Goal: Information Seeking & Learning: Learn about a topic

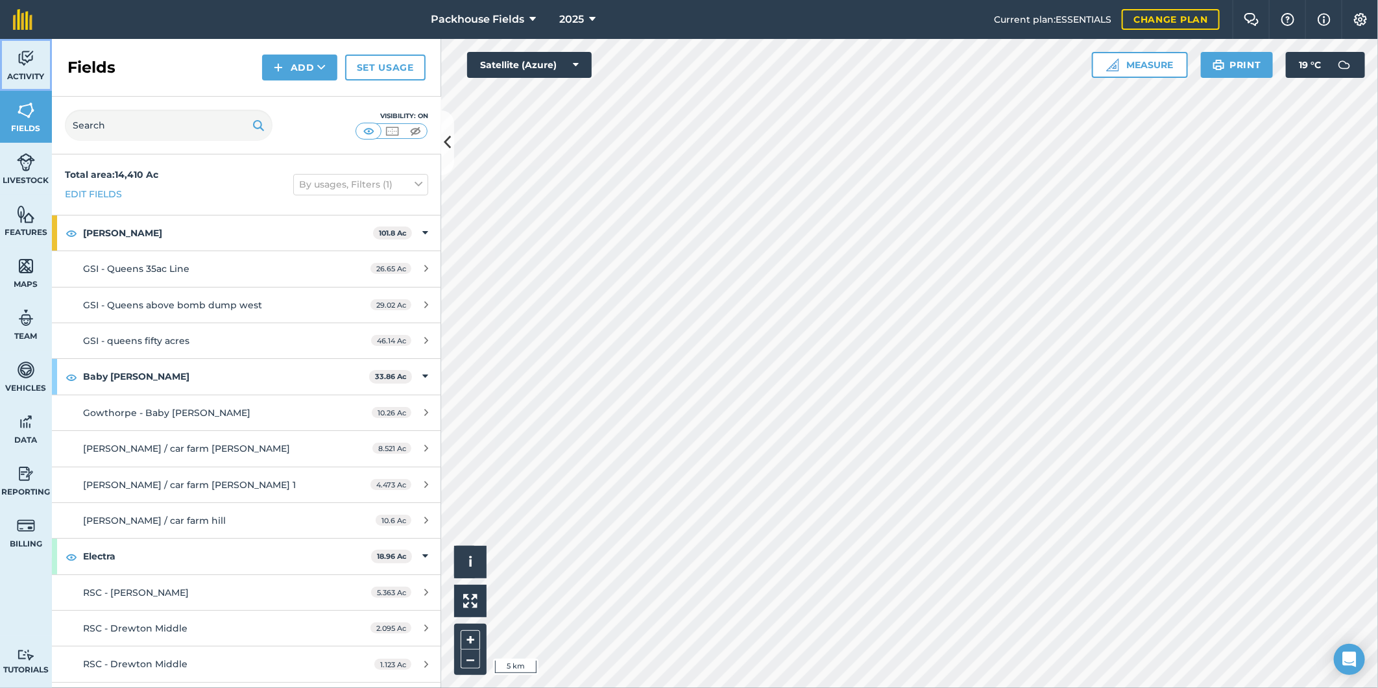
click at [18, 61] on img at bounding box center [26, 58] width 18 height 19
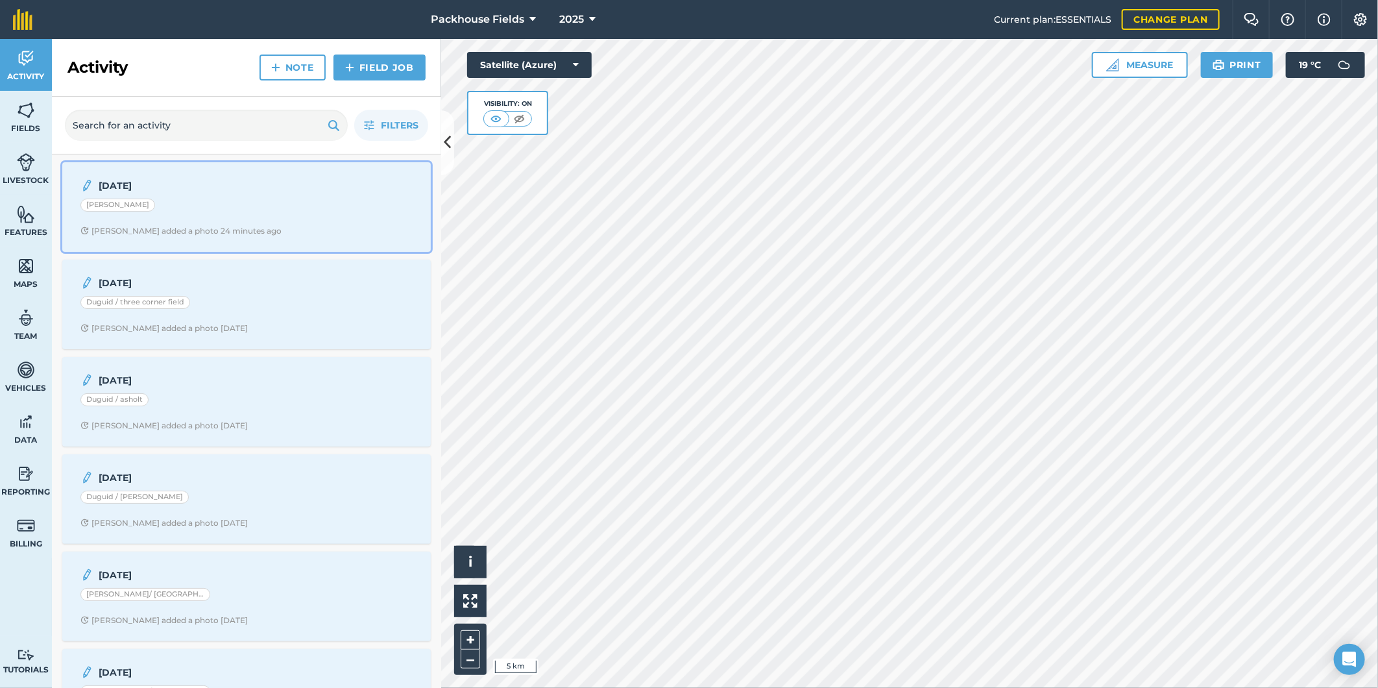
click at [271, 205] on div "[PERSON_NAME]" at bounding box center [246, 207] width 332 height 17
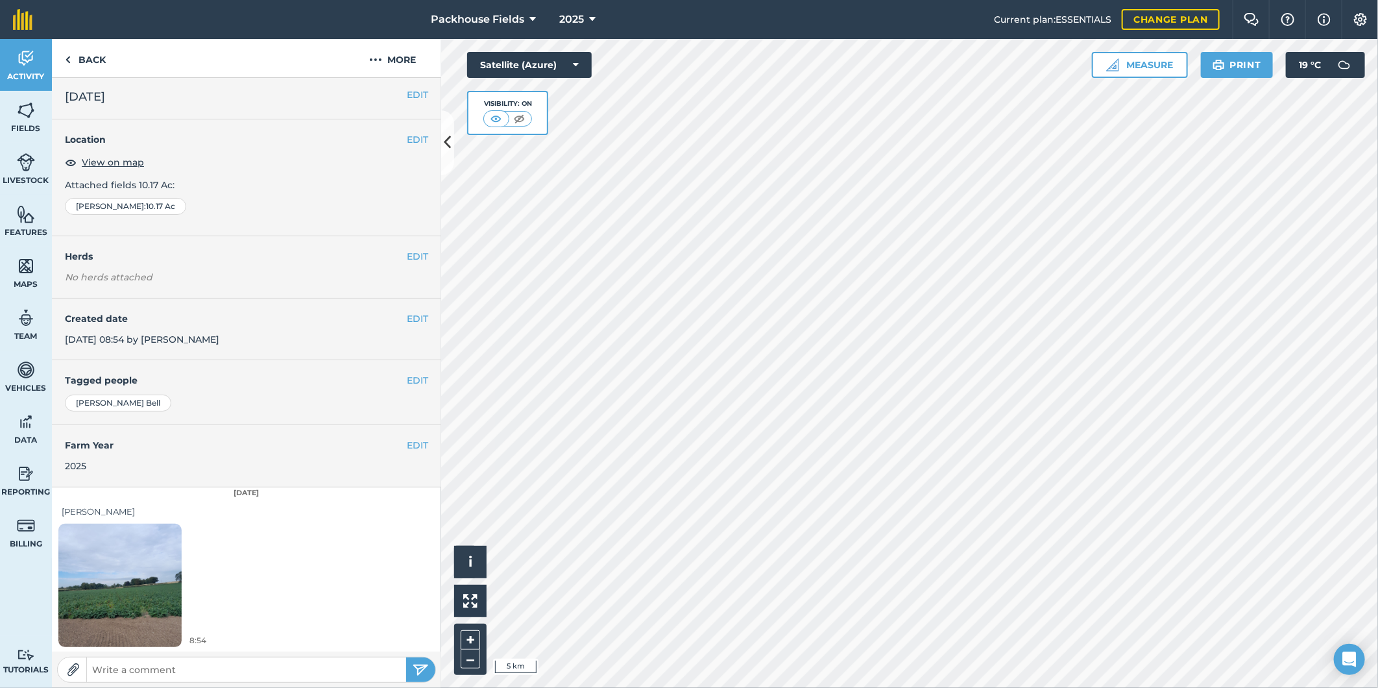
scroll to position [4, 0]
click at [144, 573] on img at bounding box center [119, 584] width 123 height 164
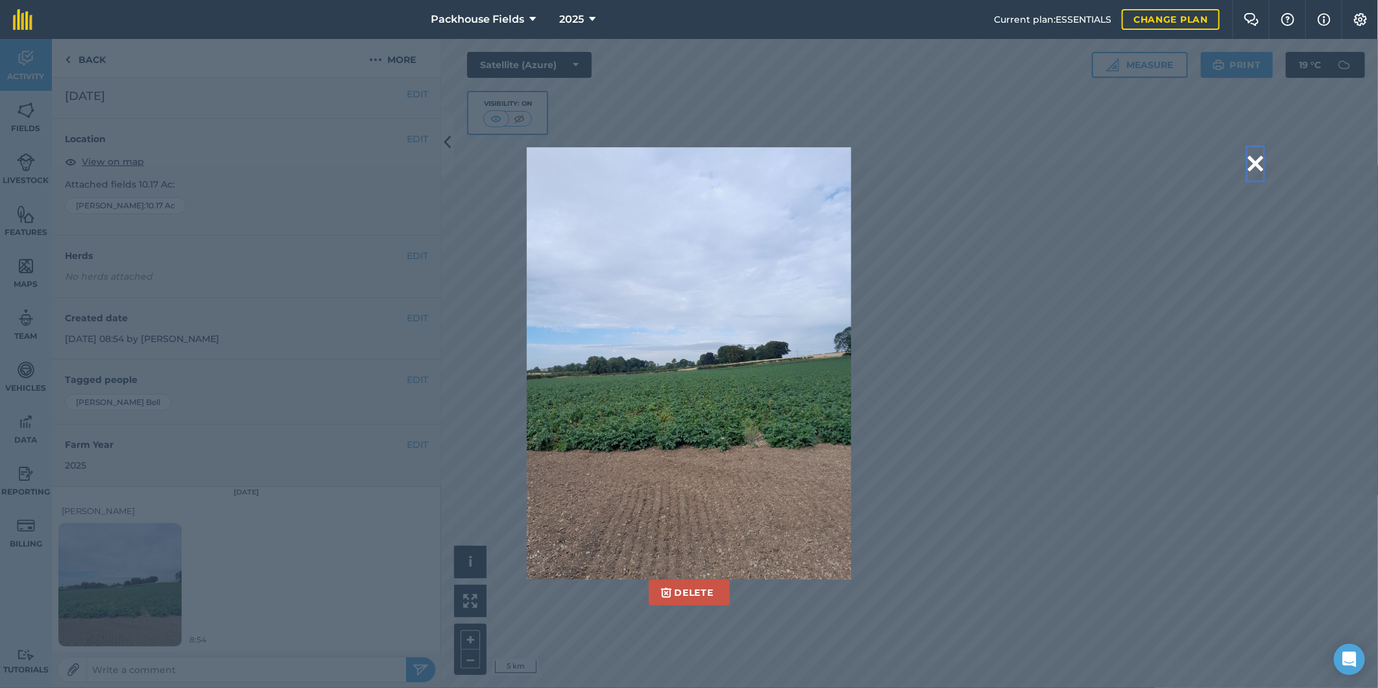
click at [1259, 163] on button at bounding box center [1256, 163] width 16 height 33
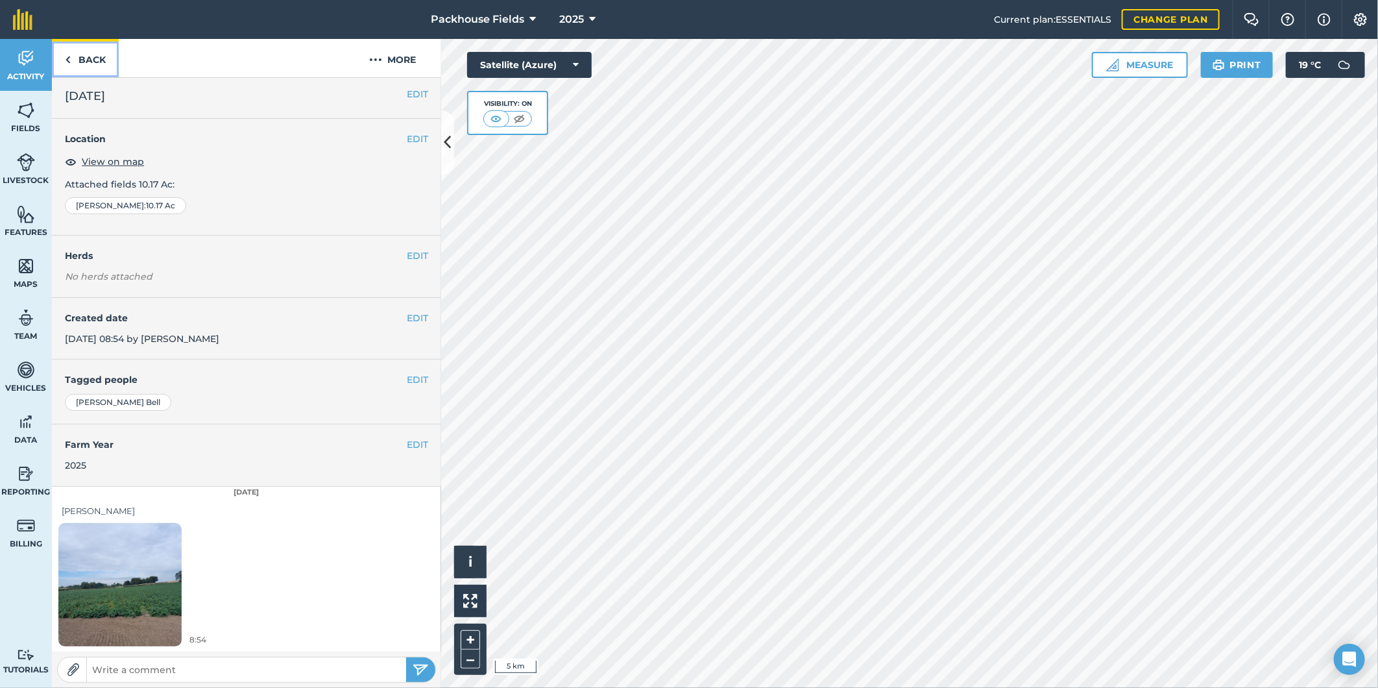
click at [73, 58] on link "Back" at bounding box center [85, 58] width 67 height 38
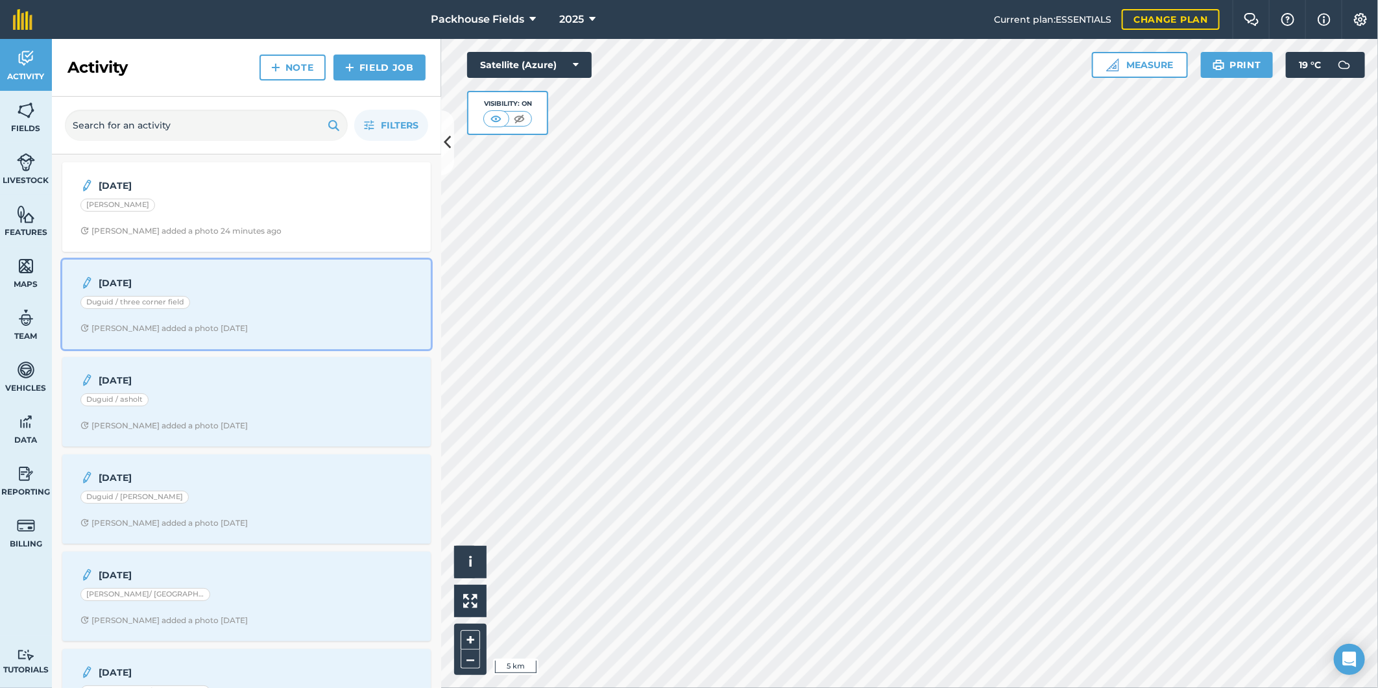
click at [217, 293] on div "[DATE] Duguid / three corner field [PERSON_NAME] added a photo [DATE]" at bounding box center [246, 304] width 353 height 74
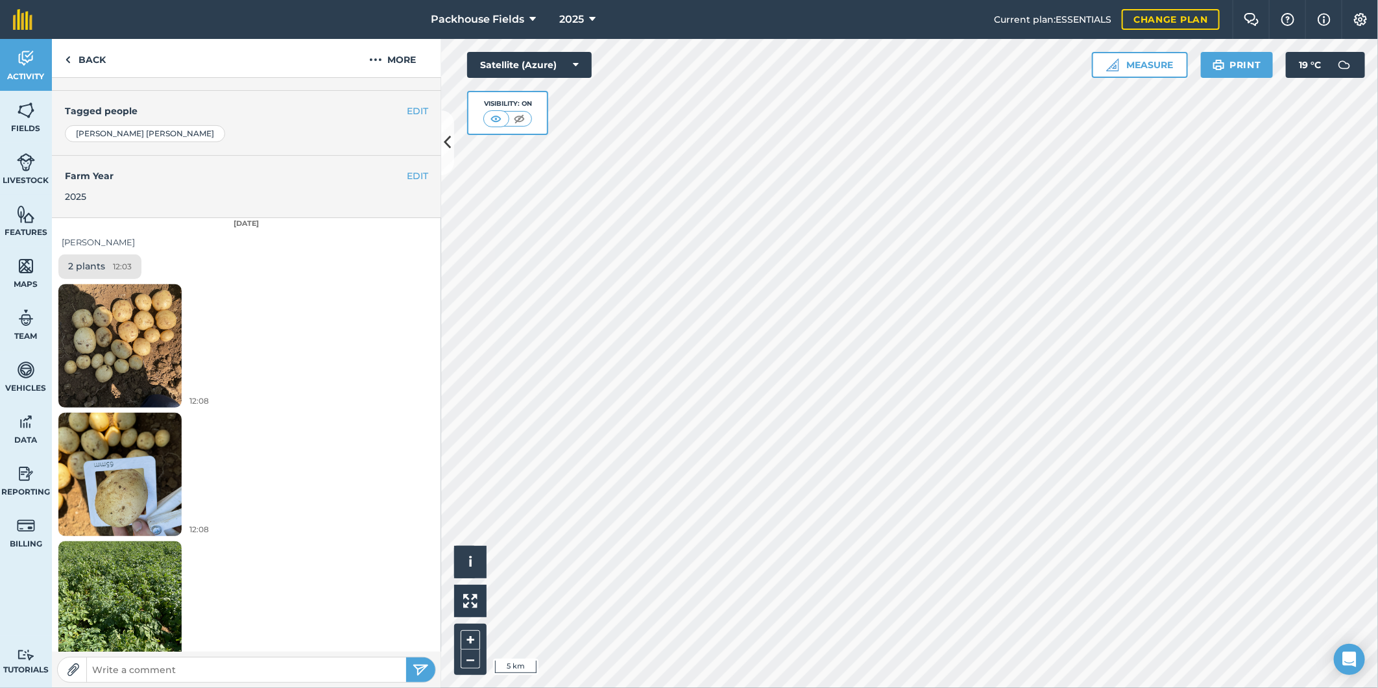
scroll to position [267, 0]
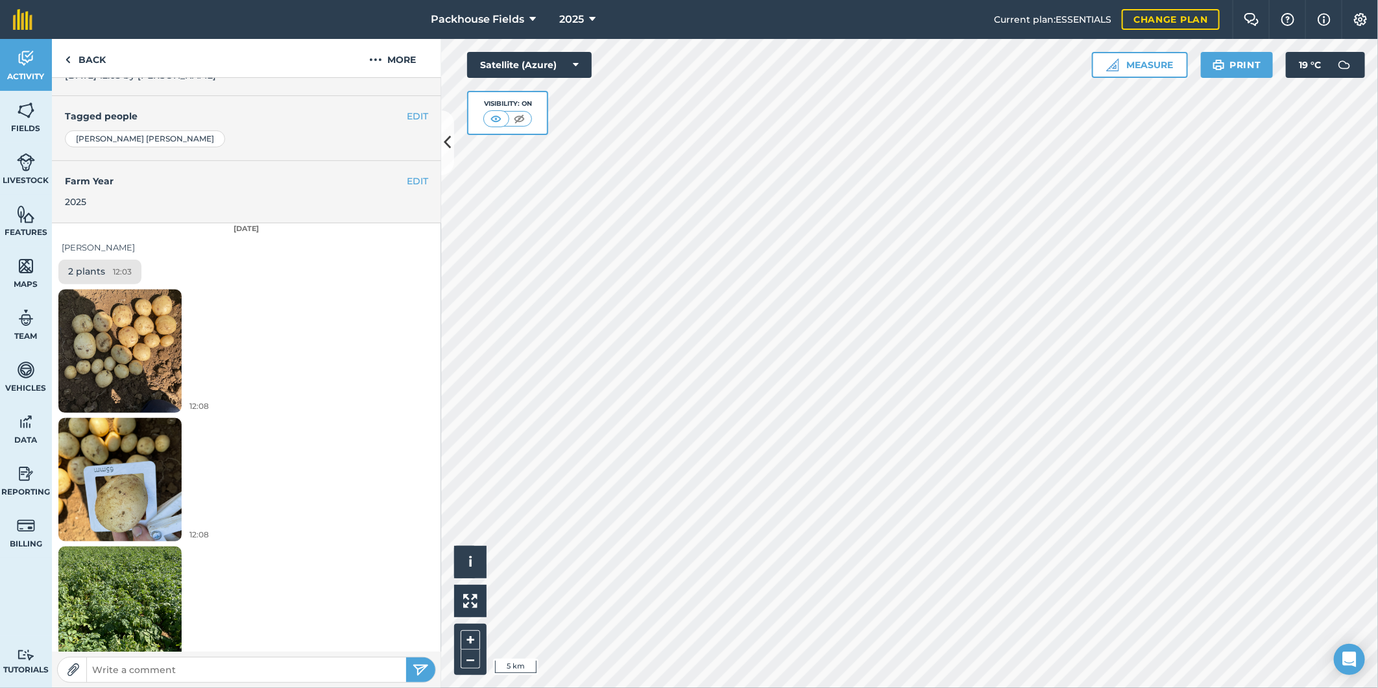
click at [114, 332] on img at bounding box center [119, 351] width 123 height 164
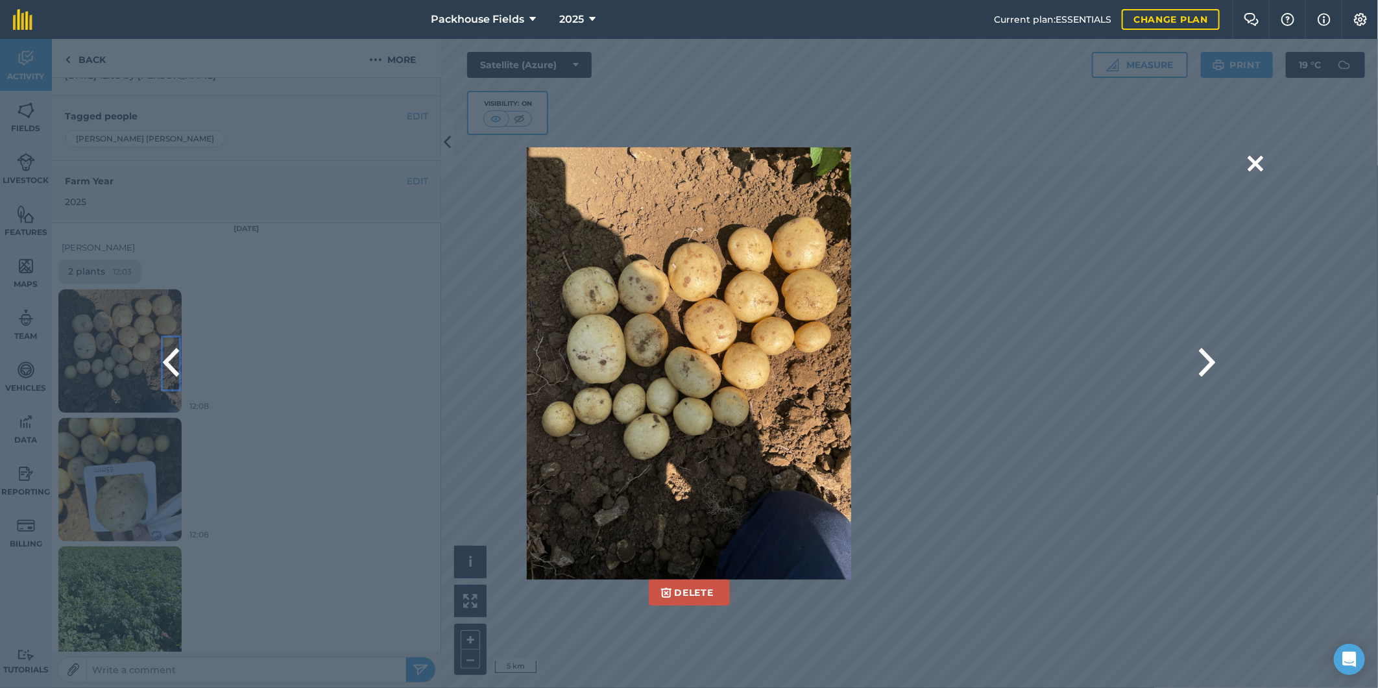
click at [167, 361] on button at bounding box center [171, 363] width 16 height 52
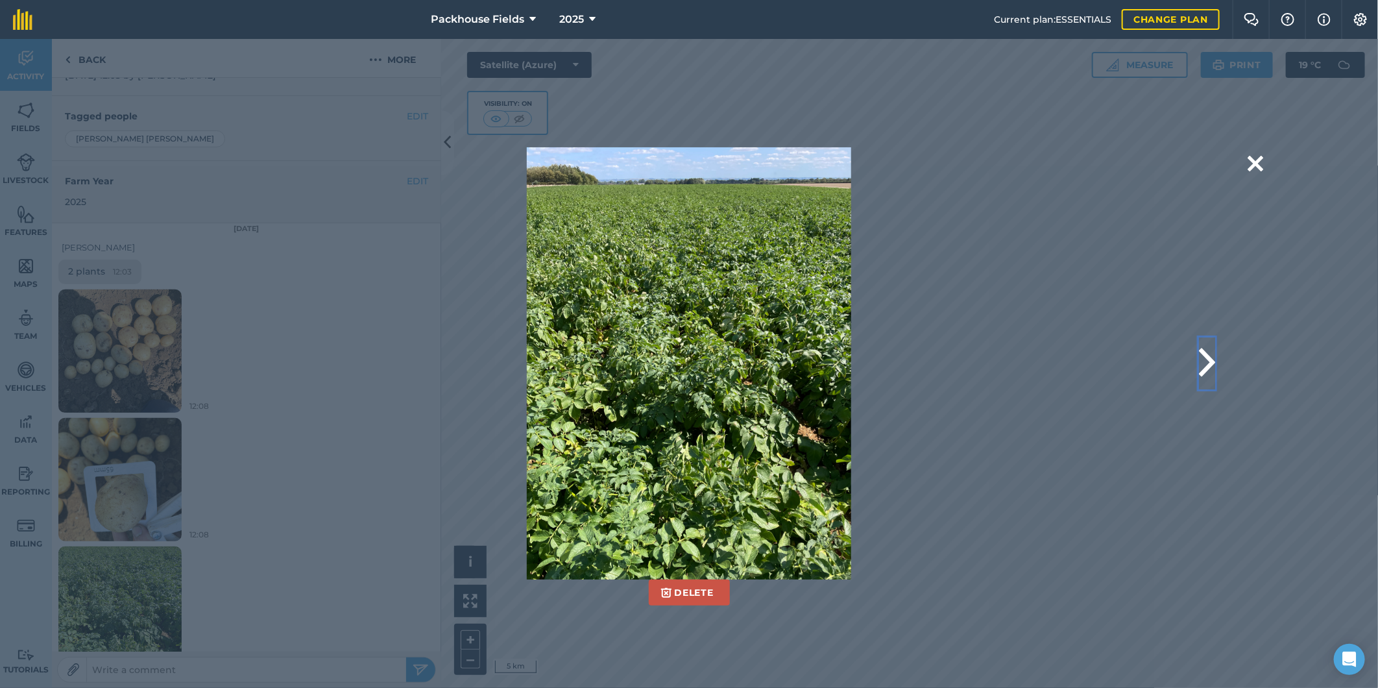
click at [1211, 361] on button at bounding box center [1207, 363] width 16 height 52
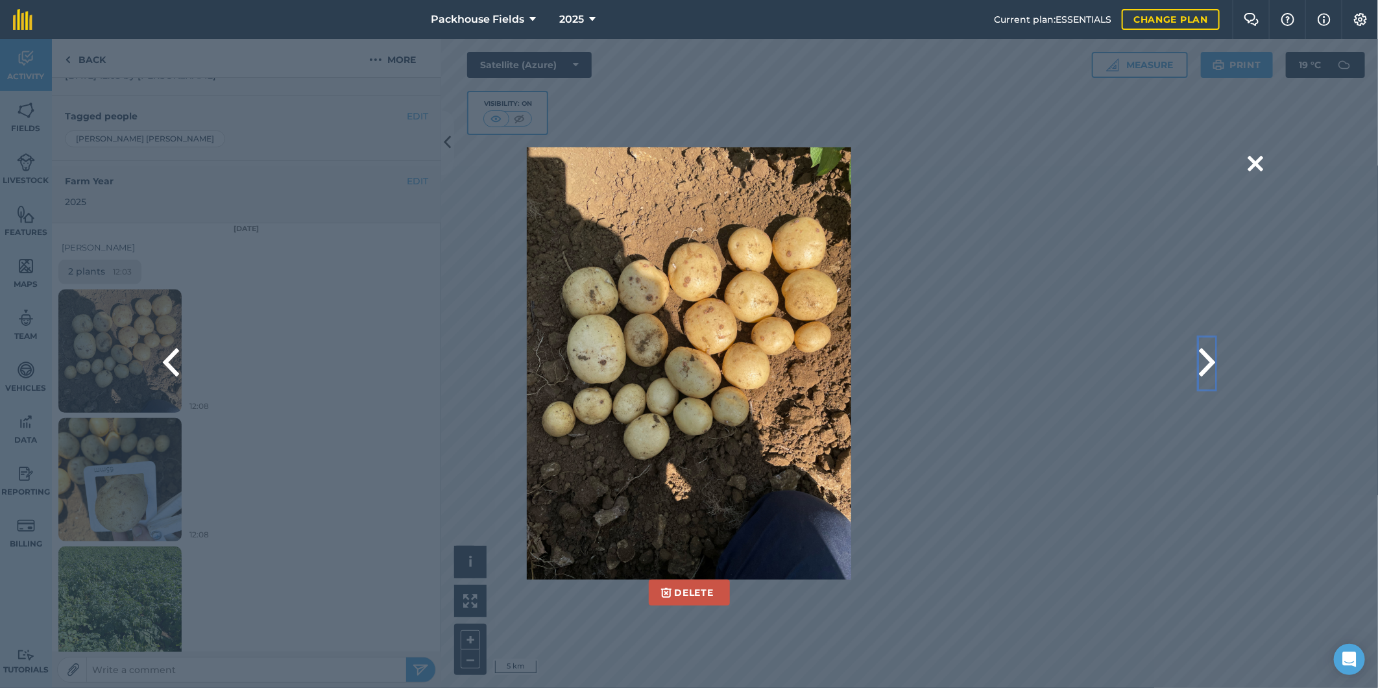
click at [1204, 361] on button at bounding box center [1207, 363] width 16 height 52
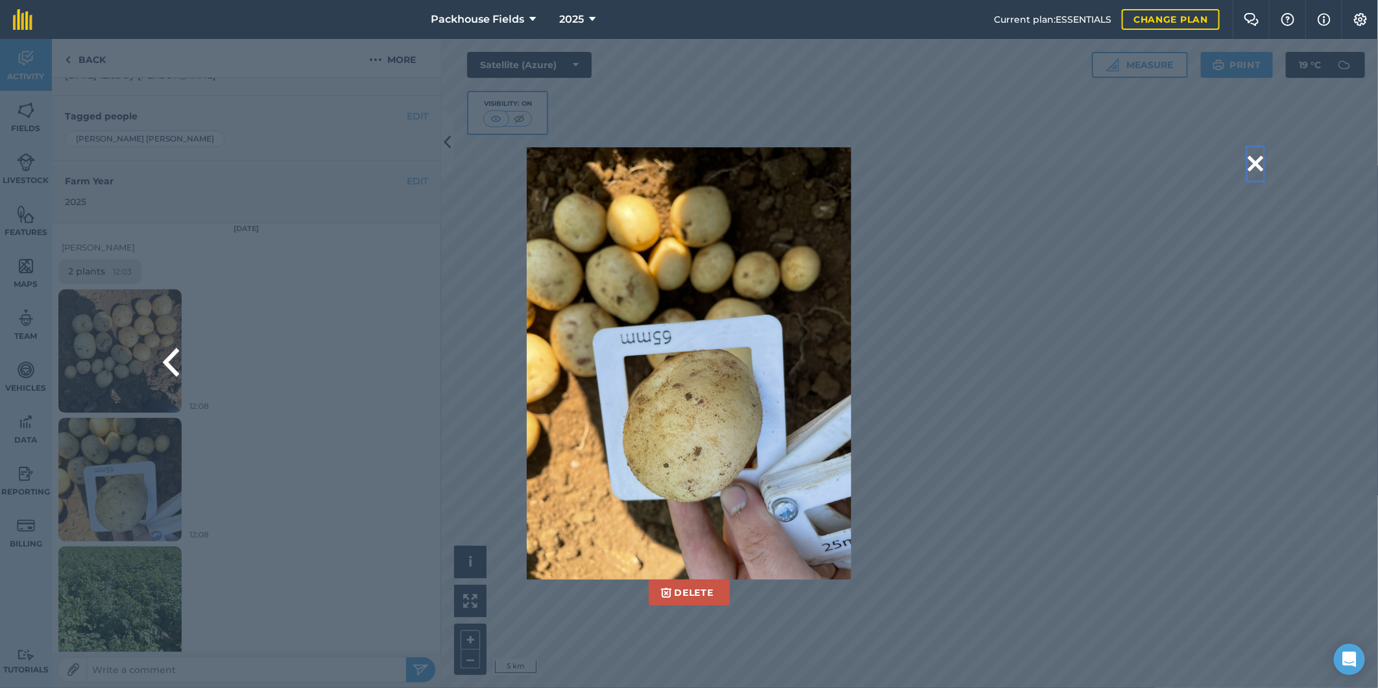
click at [1259, 165] on button at bounding box center [1256, 163] width 16 height 33
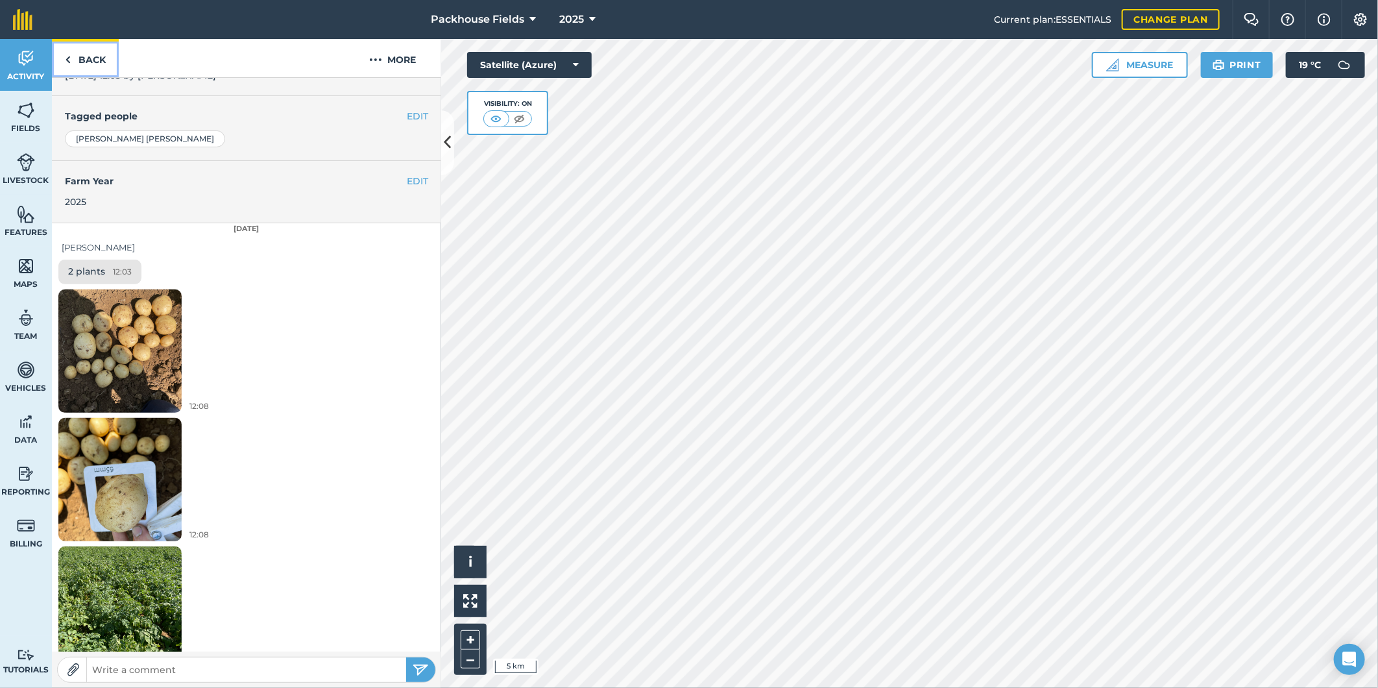
click at [91, 54] on link "Back" at bounding box center [85, 58] width 67 height 38
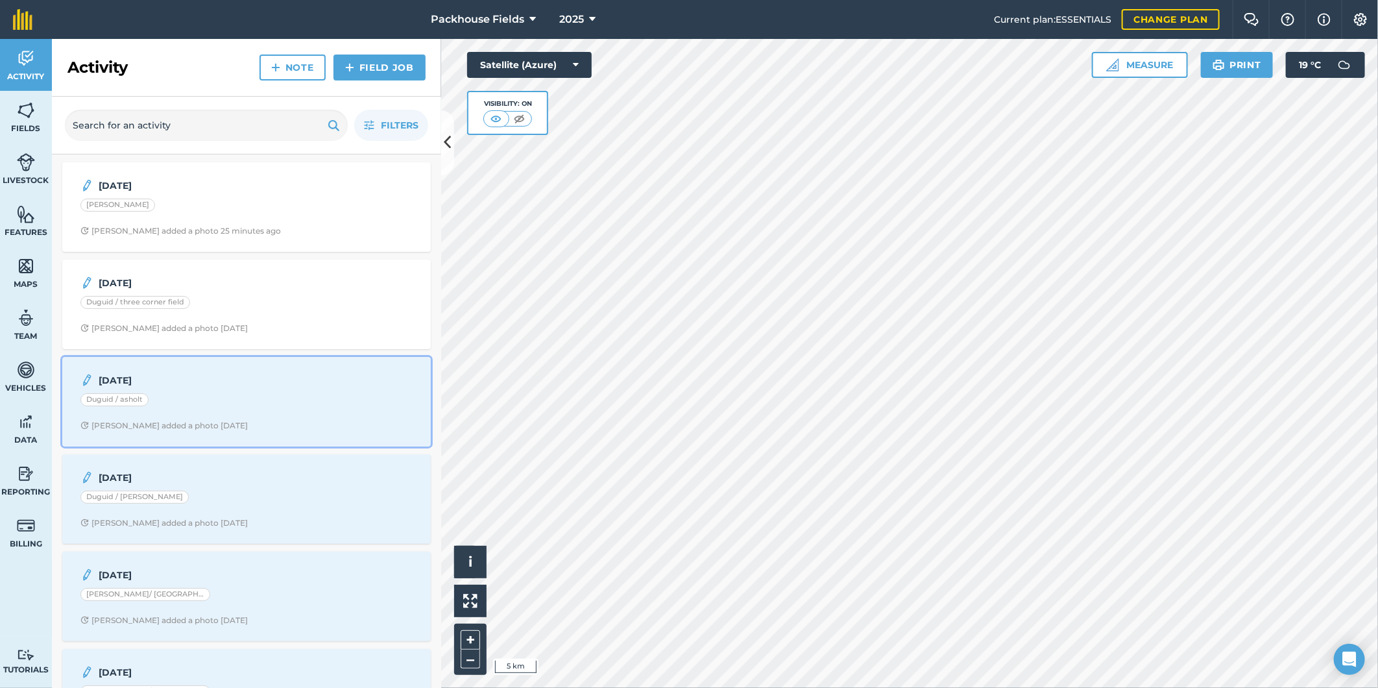
click at [239, 426] on span "[PERSON_NAME] added a photo [DATE]" at bounding box center [246, 425] width 332 height 10
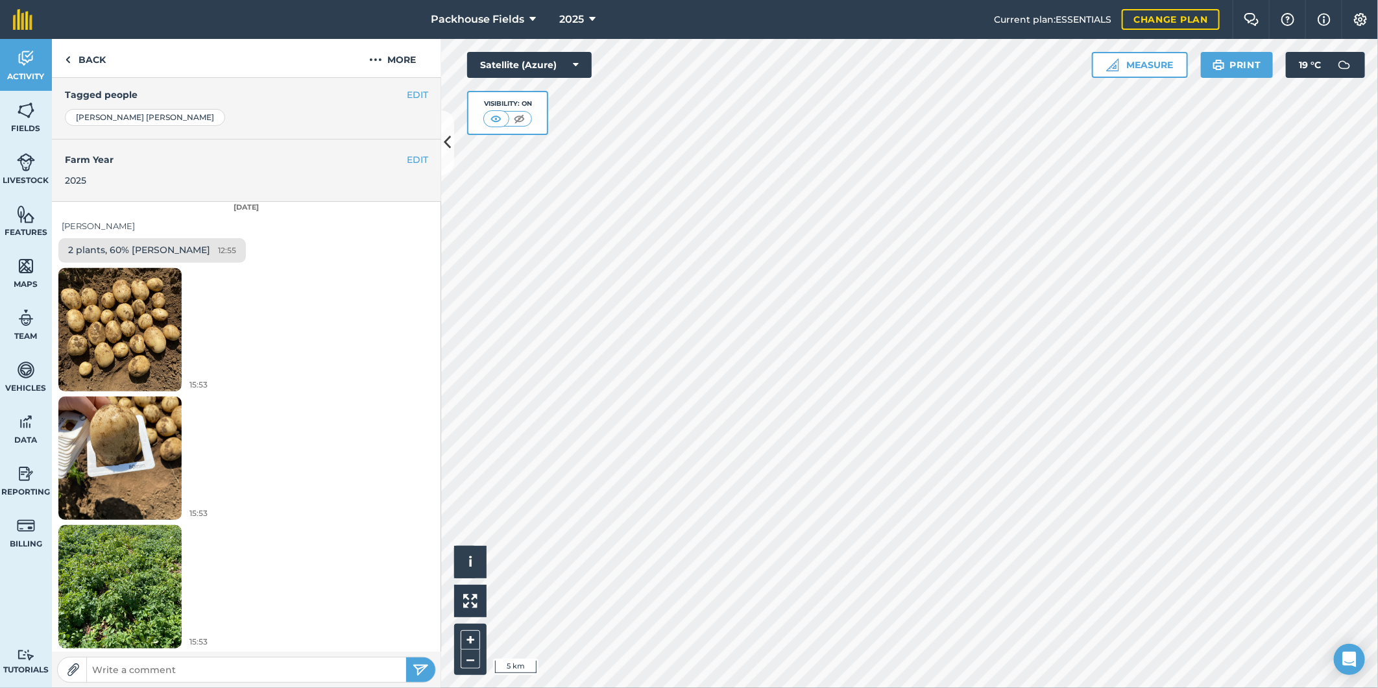
scroll to position [291, 0]
click at [120, 315] on img at bounding box center [119, 327] width 123 height 164
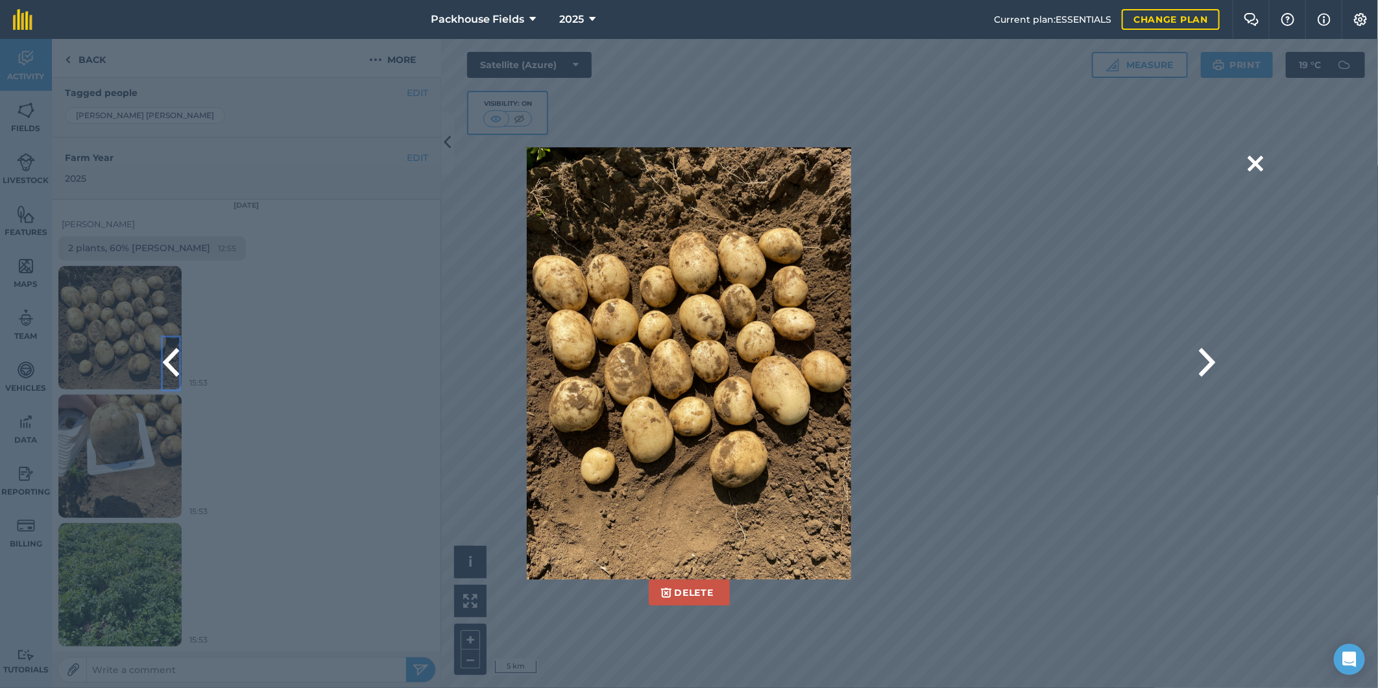
click at [172, 357] on button at bounding box center [171, 363] width 16 height 52
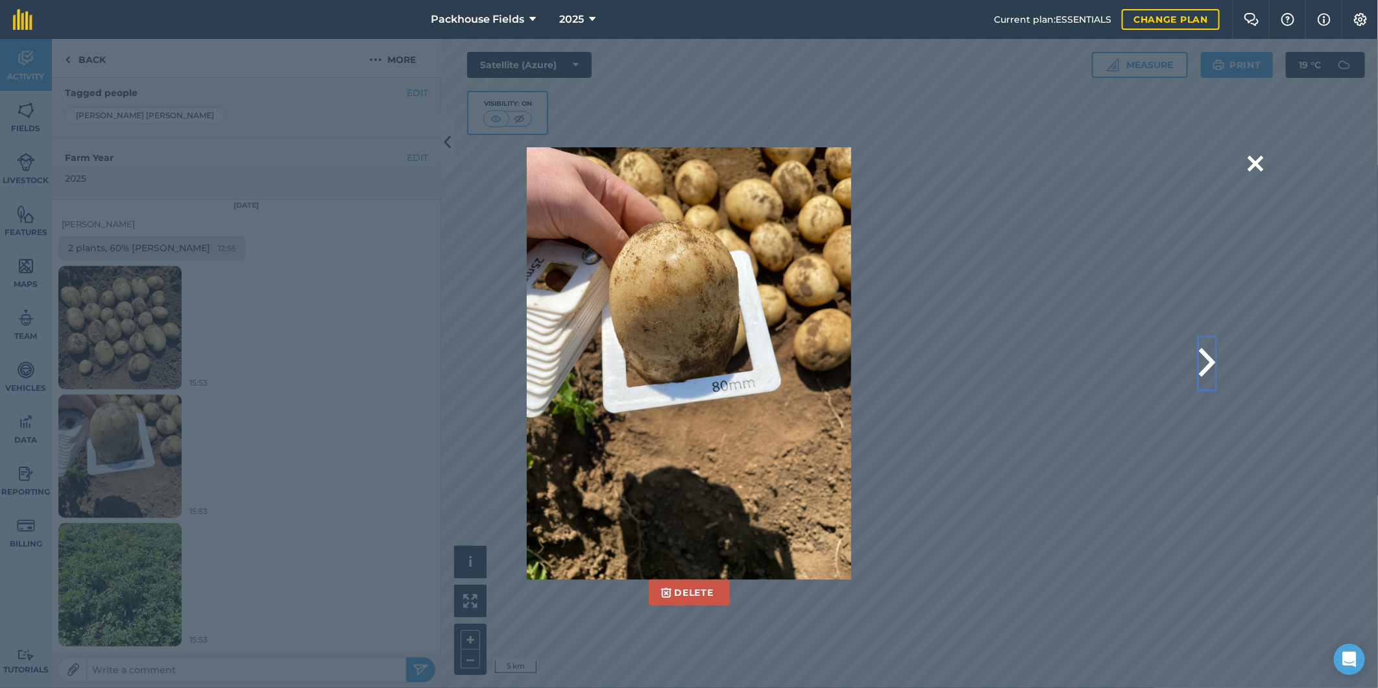
click at [1213, 364] on button at bounding box center [1207, 363] width 16 height 52
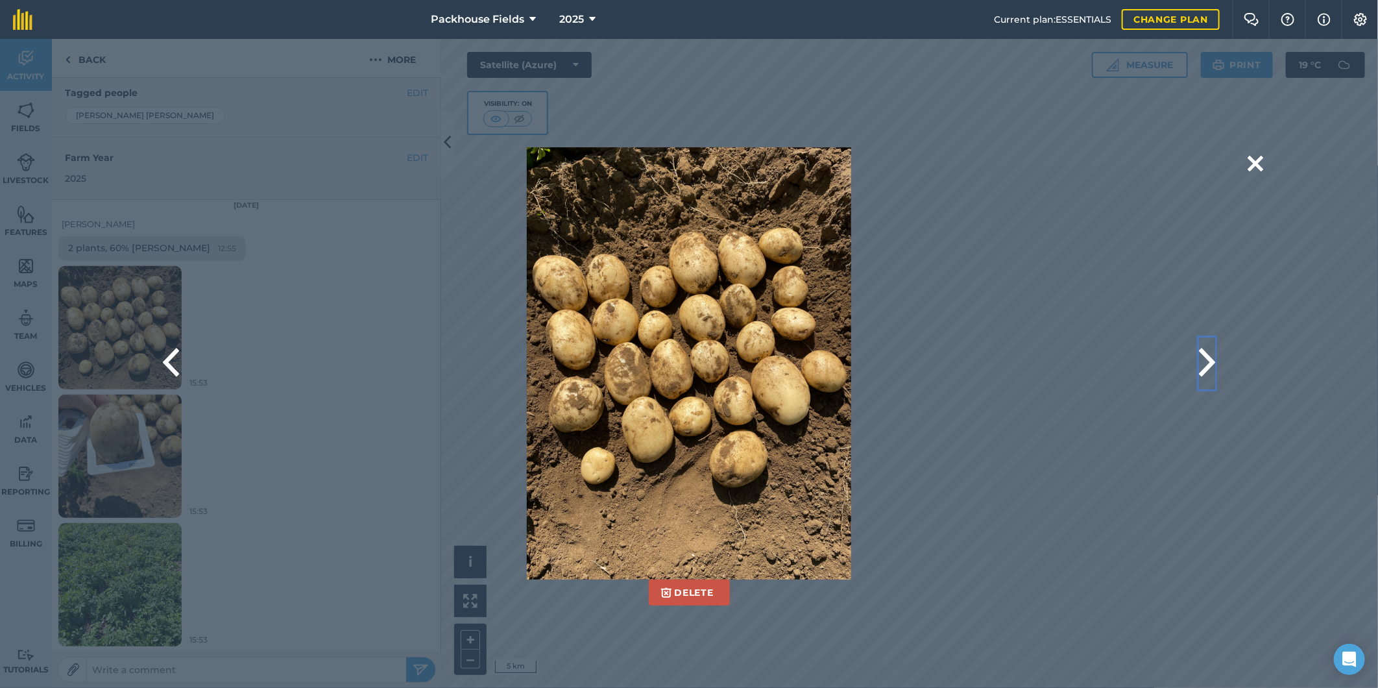
click at [1212, 364] on button at bounding box center [1207, 363] width 16 height 52
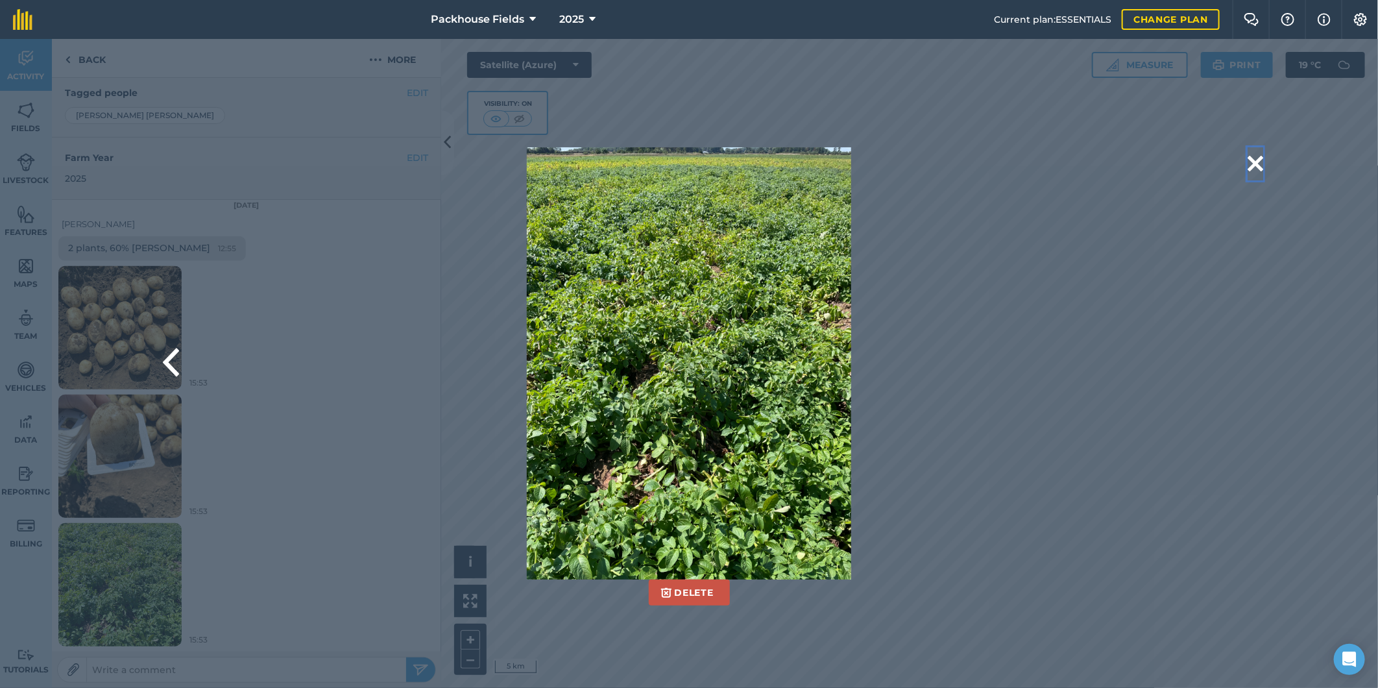
click at [1255, 161] on button at bounding box center [1256, 163] width 16 height 33
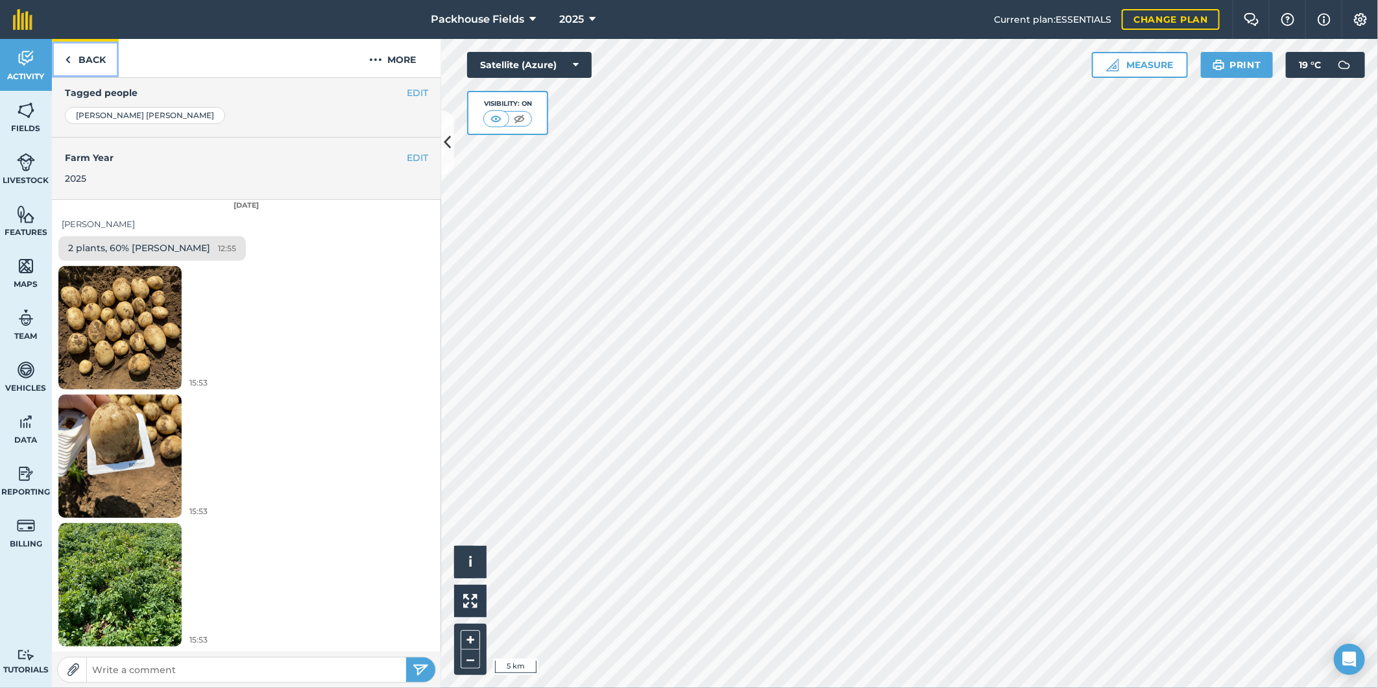
click at [91, 56] on link "Back" at bounding box center [85, 58] width 67 height 38
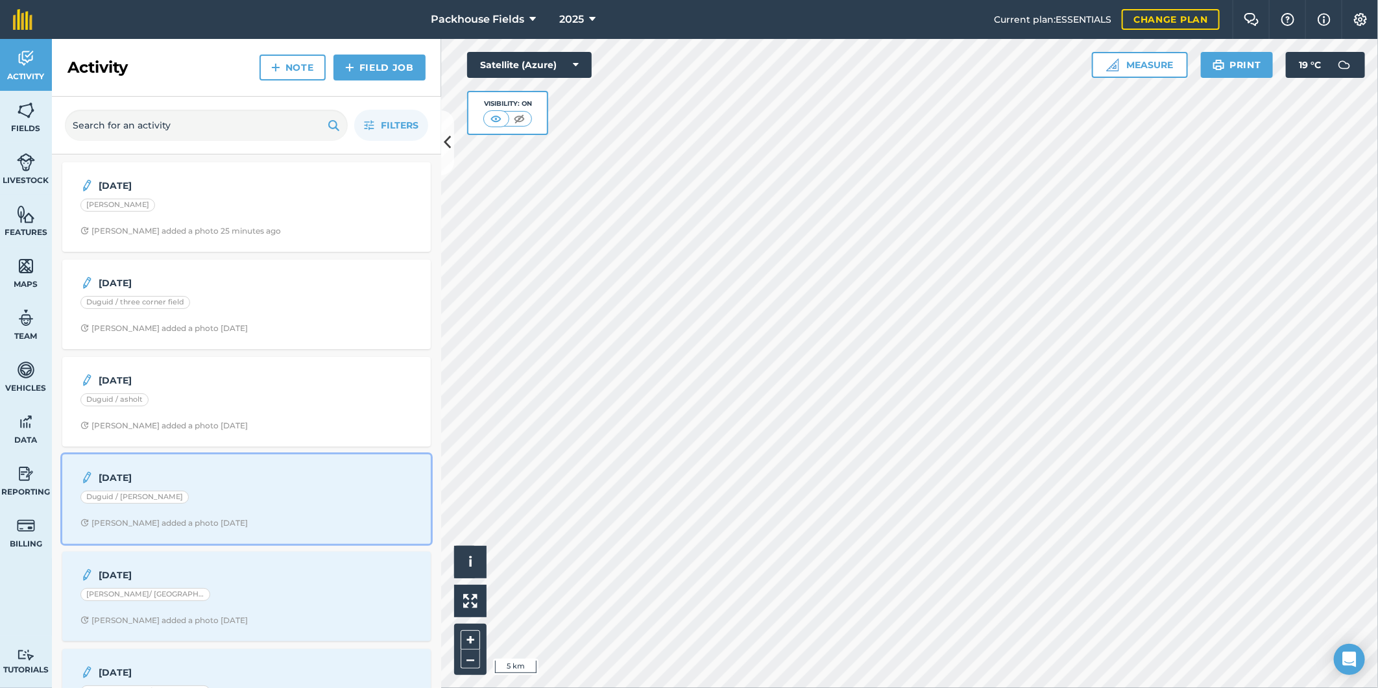
click at [216, 494] on div "Duguid / [PERSON_NAME]" at bounding box center [246, 498] width 332 height 17
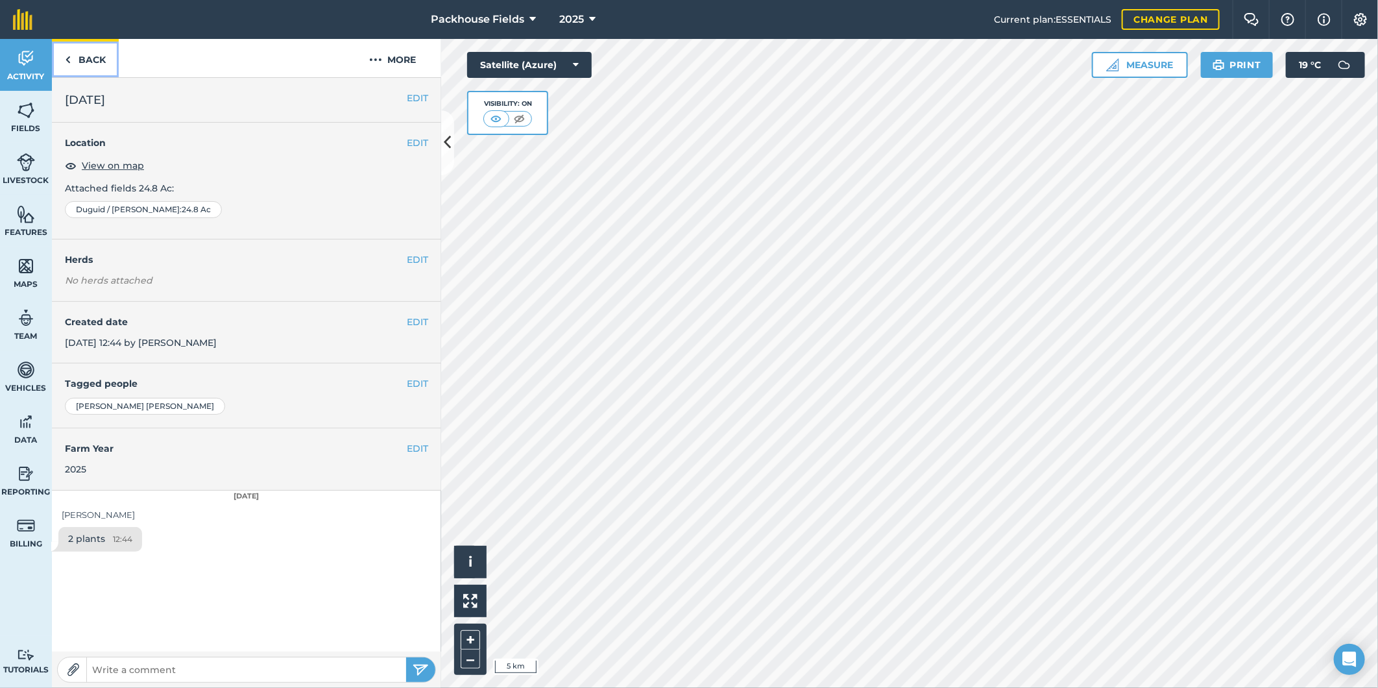
click at [80, 47] on link "Back" at bounding box center [85, 58] width 67 height 38
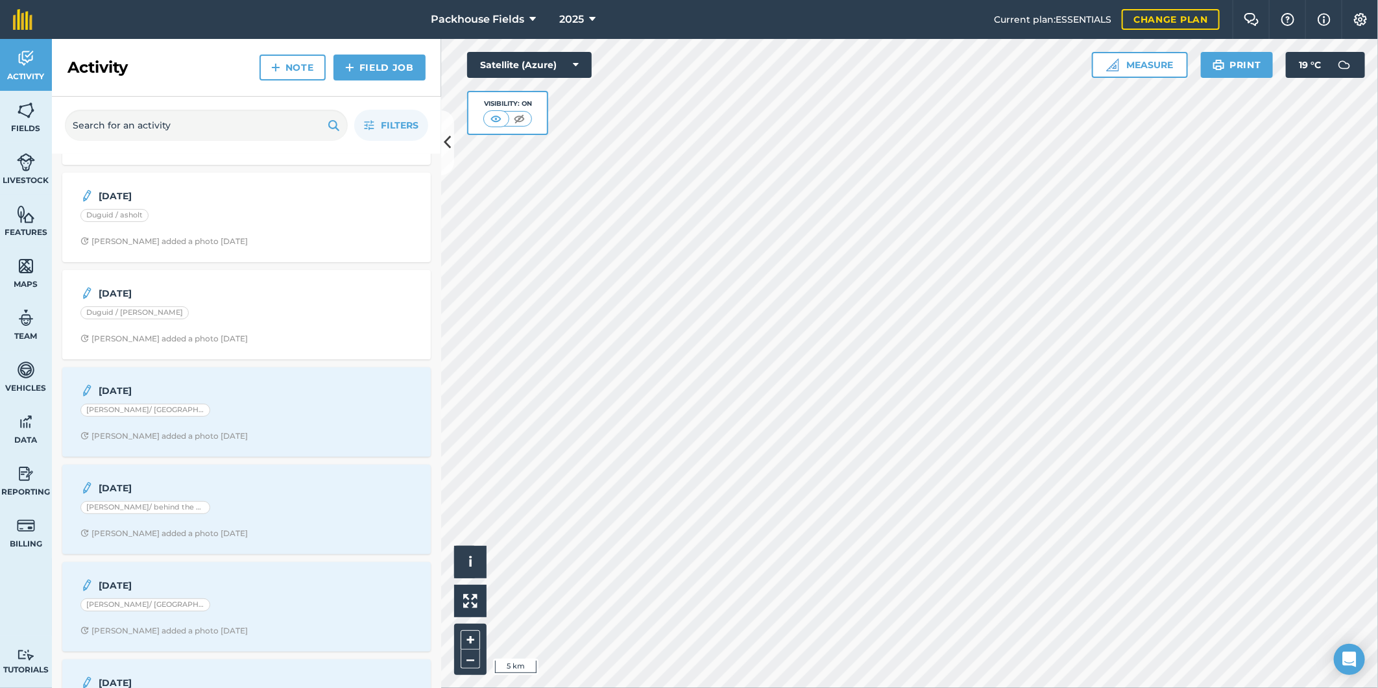
scroll to position [192, 0]
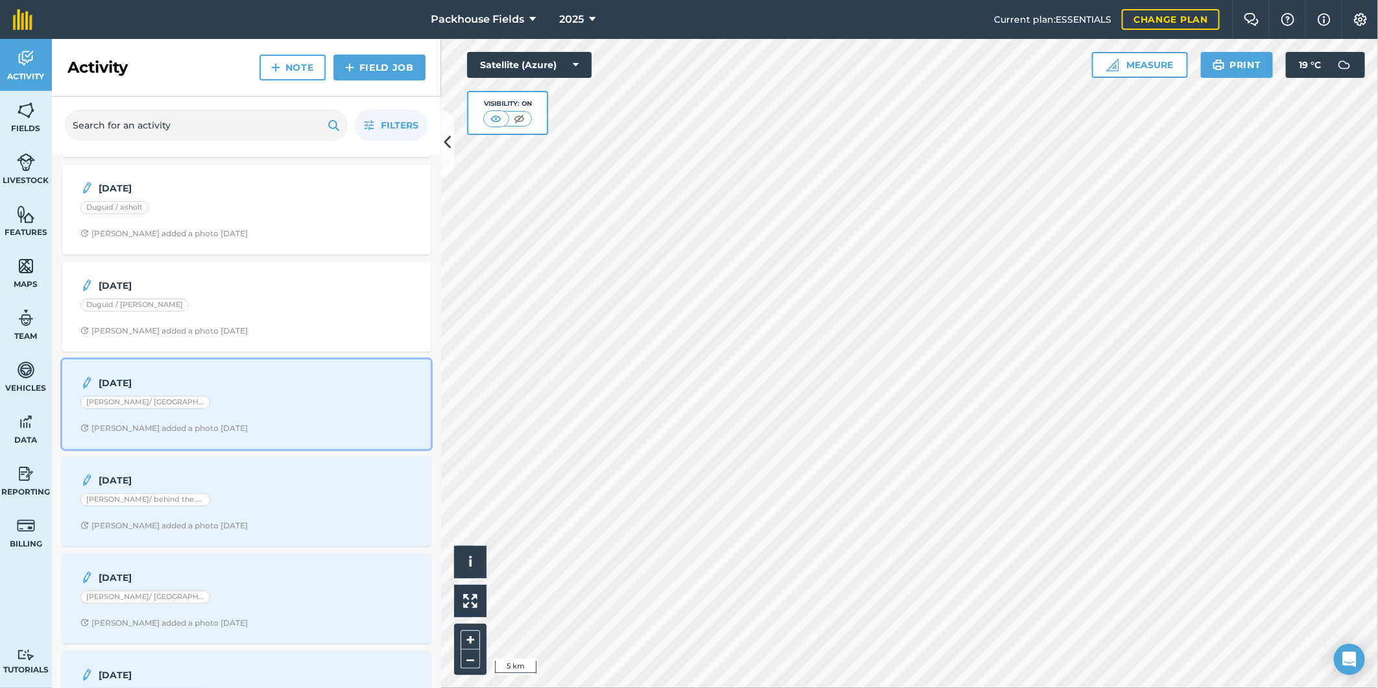
click at [232, 387] on strong "[DATE]" at bounding box center [202, 383] width 206 height 14
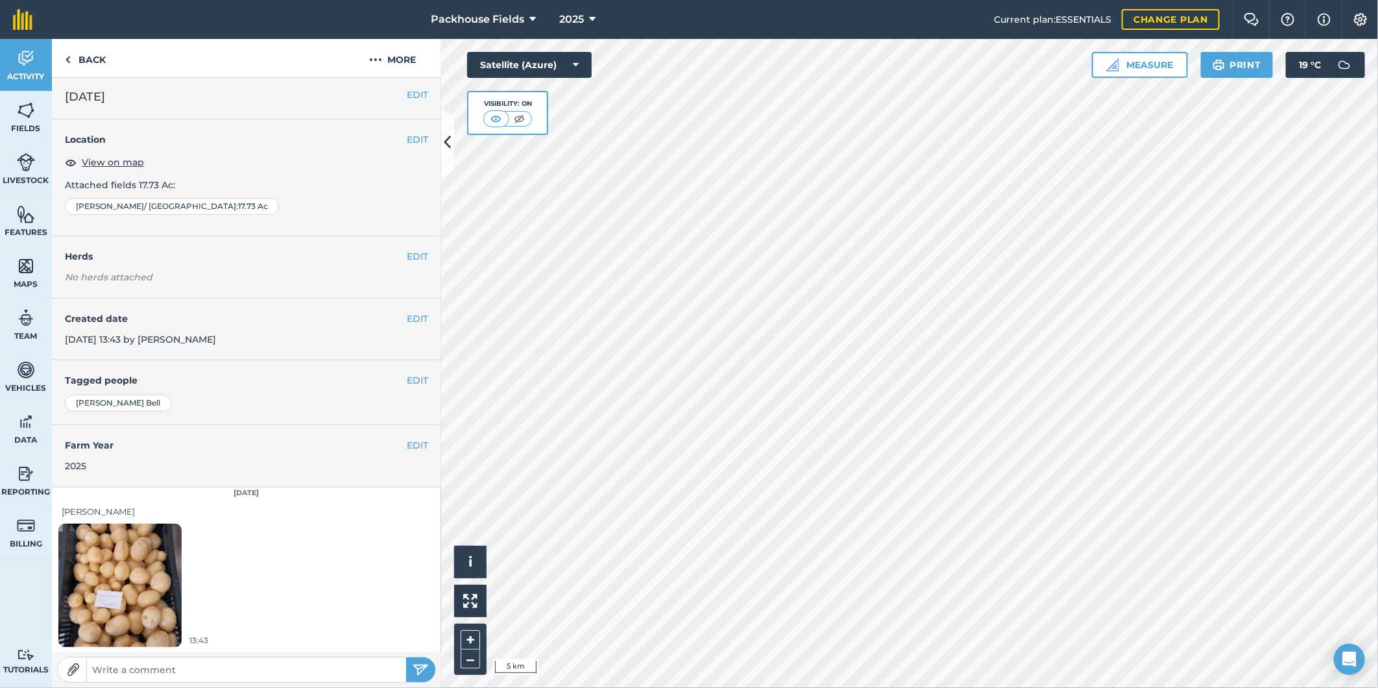
scroll to position [4, 0]
click at [125, 566] on img at bounding box center [119, 584] width 123 height 164
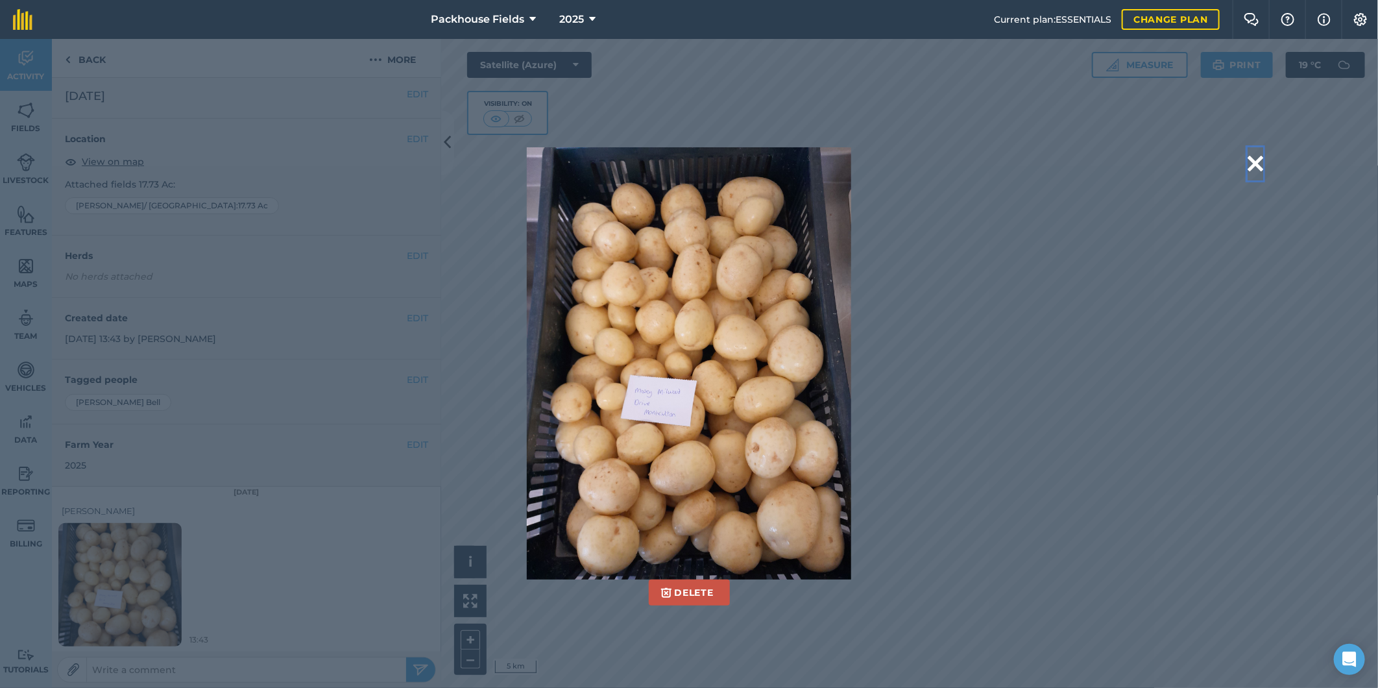
click at [1252, 161] on button at bounding box center [1256, 163] width 16 height 33
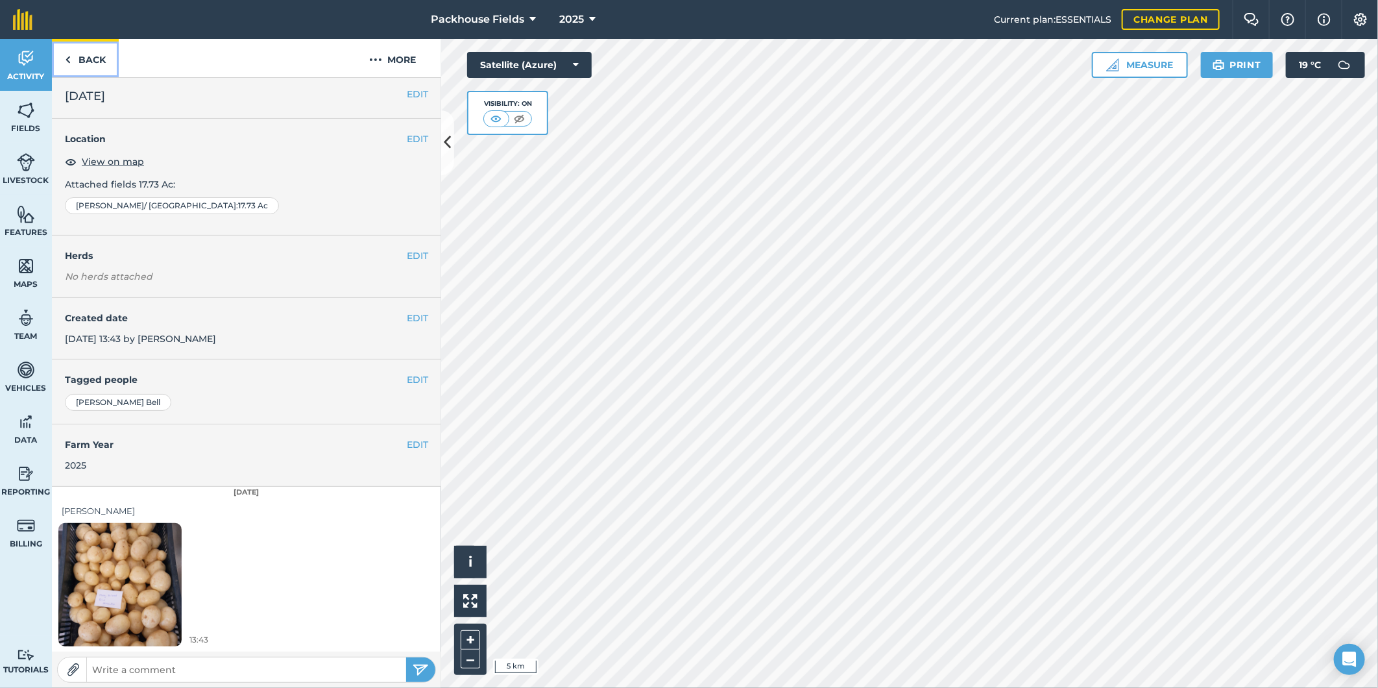
click at [84, 54] on link "Back" at bounding box center [85, 58] width 67 height 38
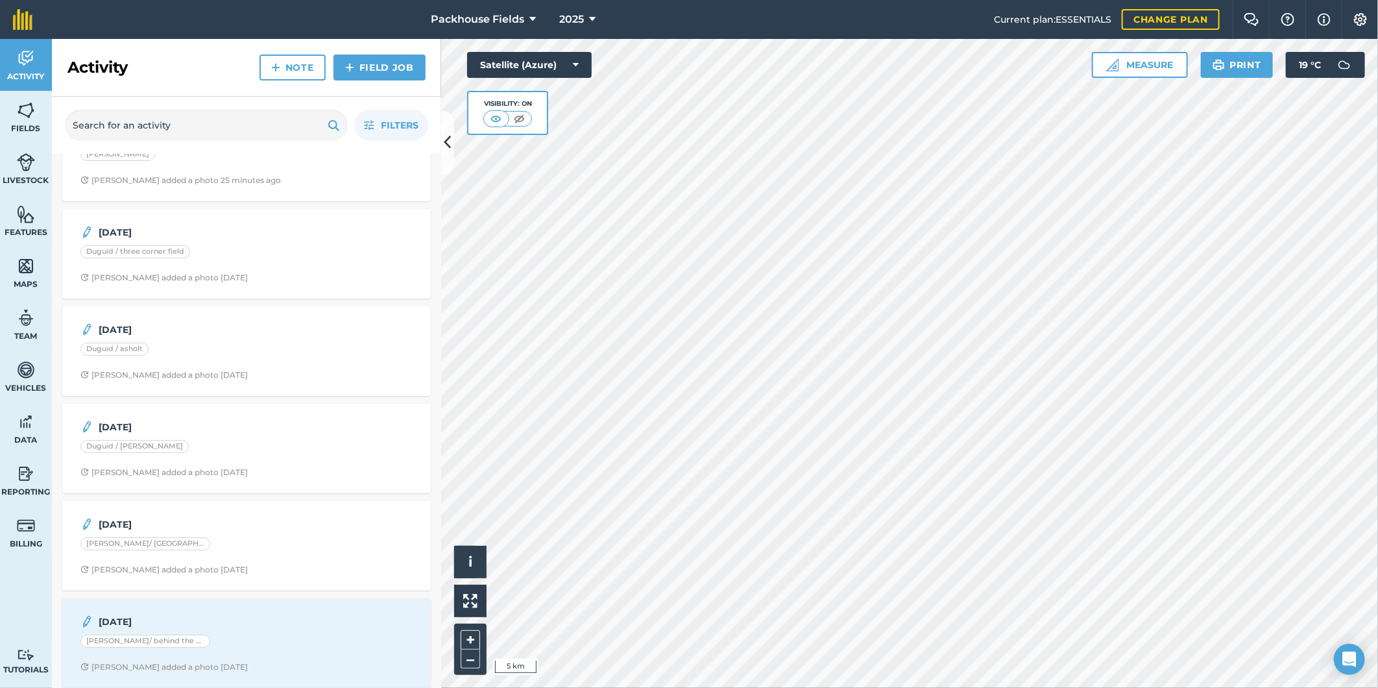
scroll to position [216, 0]
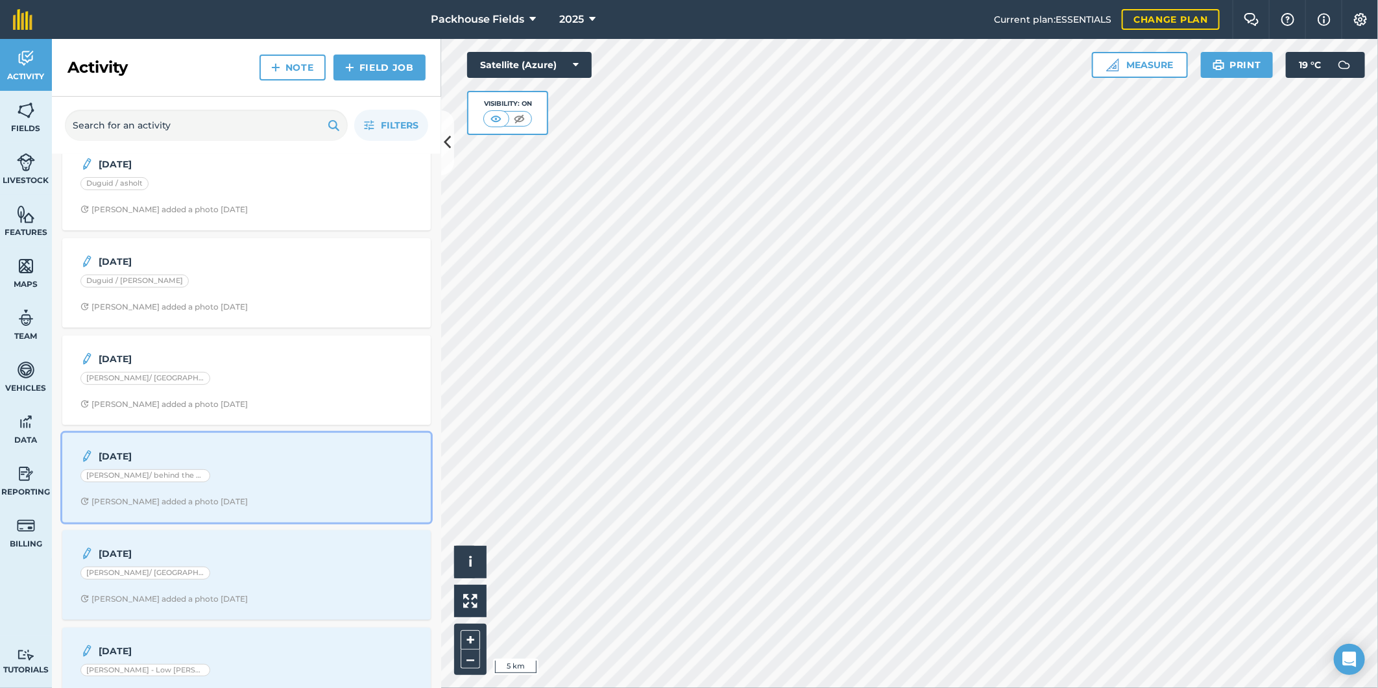
click at [197, 478] on div "[PERSON_NAME]/ behind the buildings" at bounding box center [246, 477] width 332 height 17
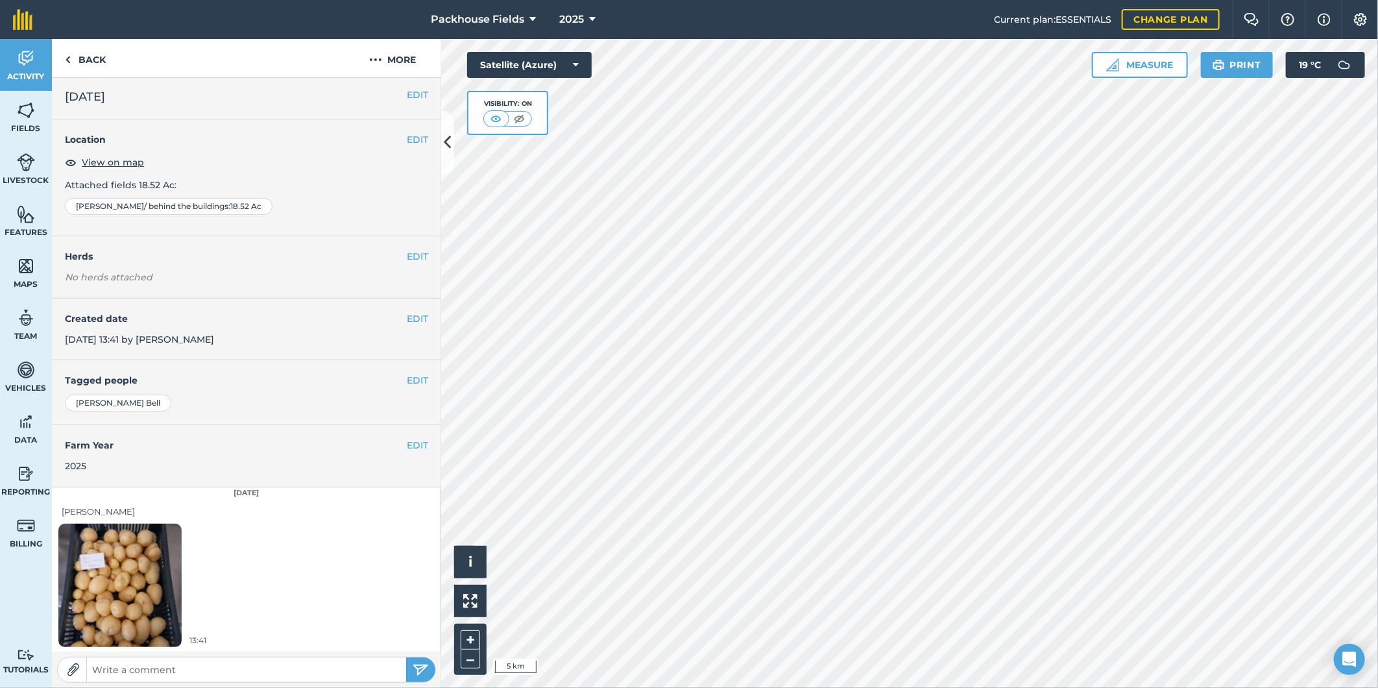
scroll to position [4, 0]
click at [112, 571] on img at bounding box center [119, 584] width 123 height 164
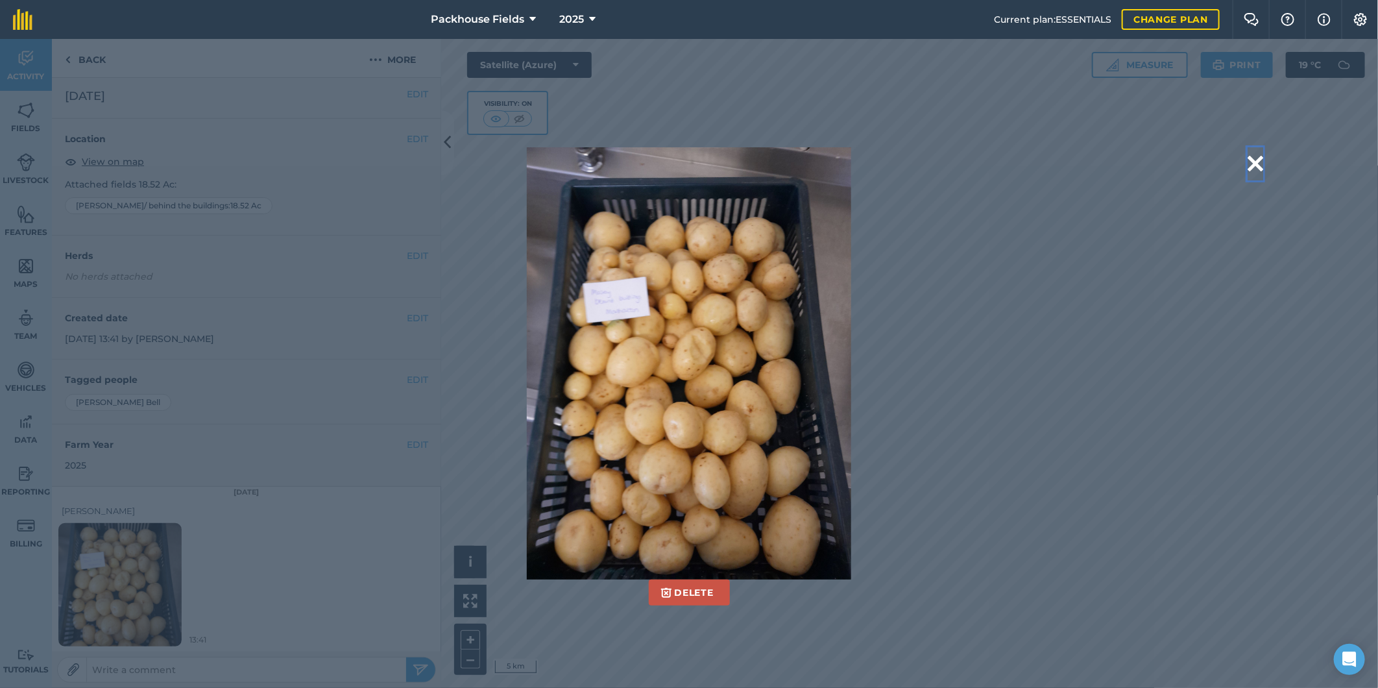
click at [1255, 160] on button at bounding box center [1256, 163] width 16 height 33
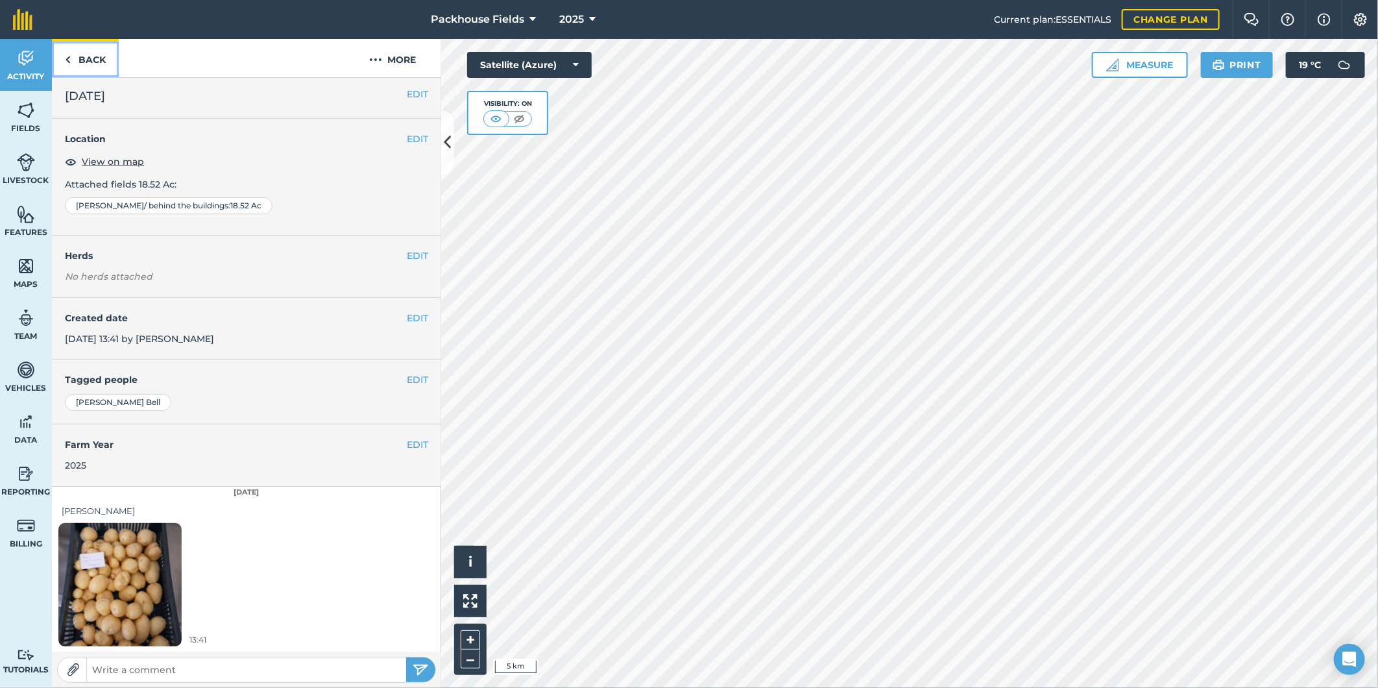
click at [104, 58] on link "Back" at bounding box center [85, 58] width 67 height 38
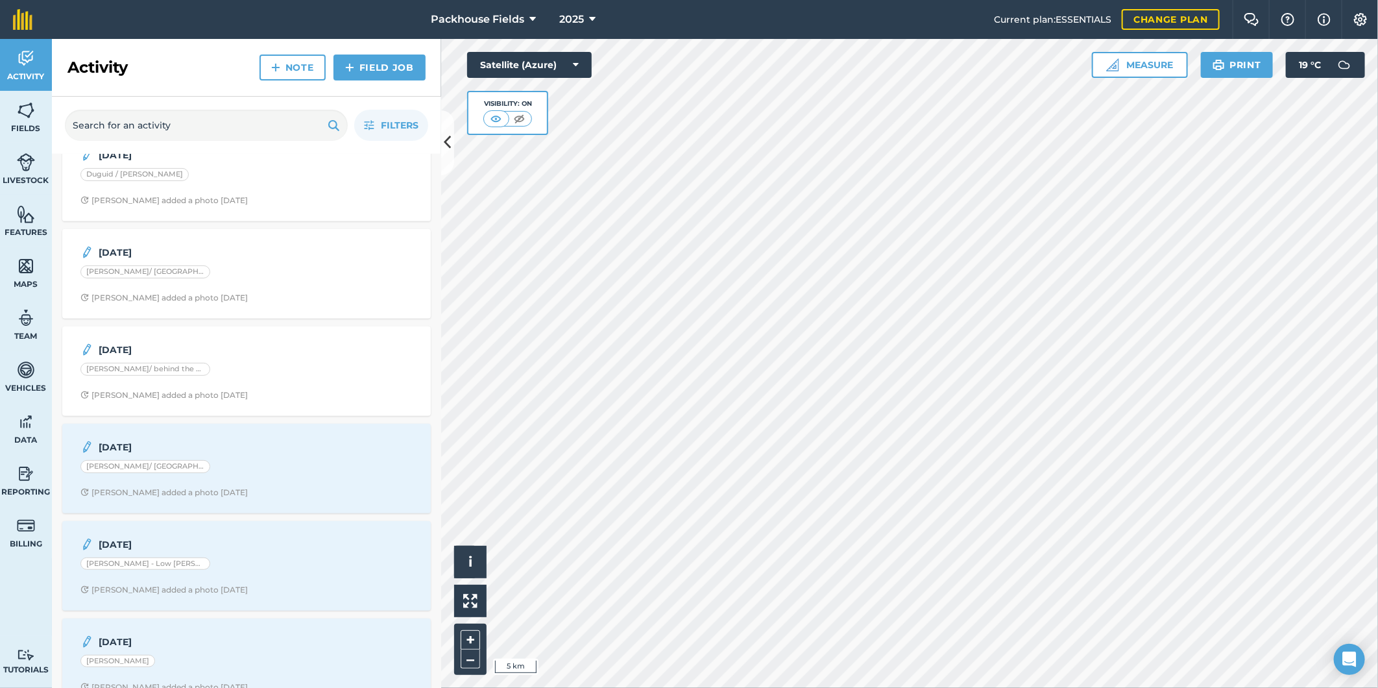
scroll to position [360, 0]
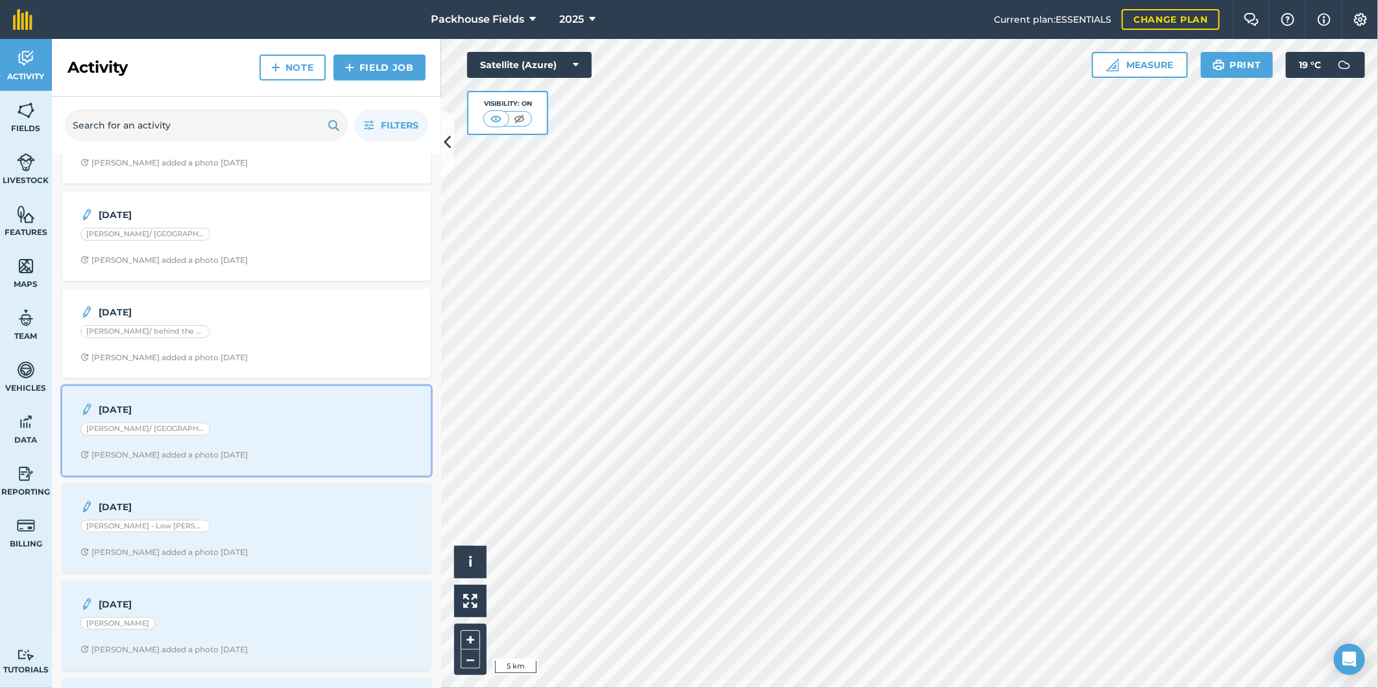
click at [250, 429] on div "[PERSON_NAME]/ [GEOGRAPHIC_DATA]" at bounding box center [246, 430] width 332 height 17
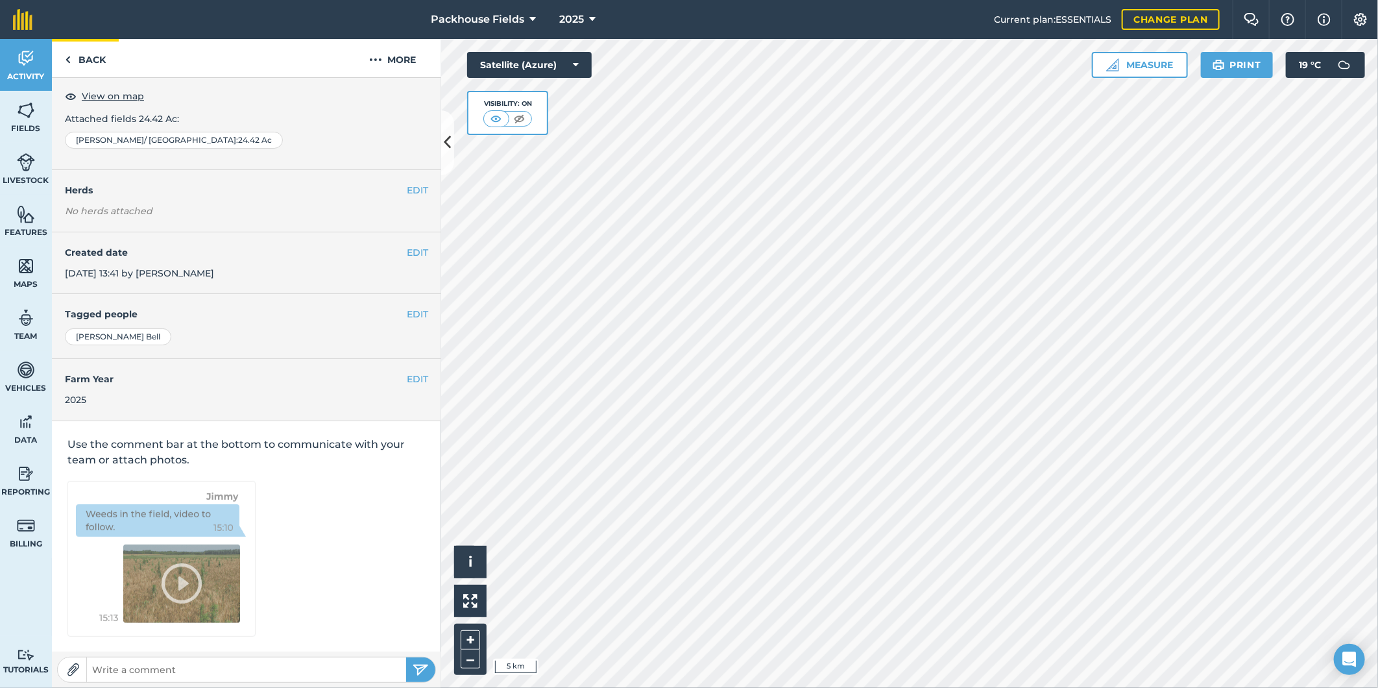
scroll to position [4, 0]
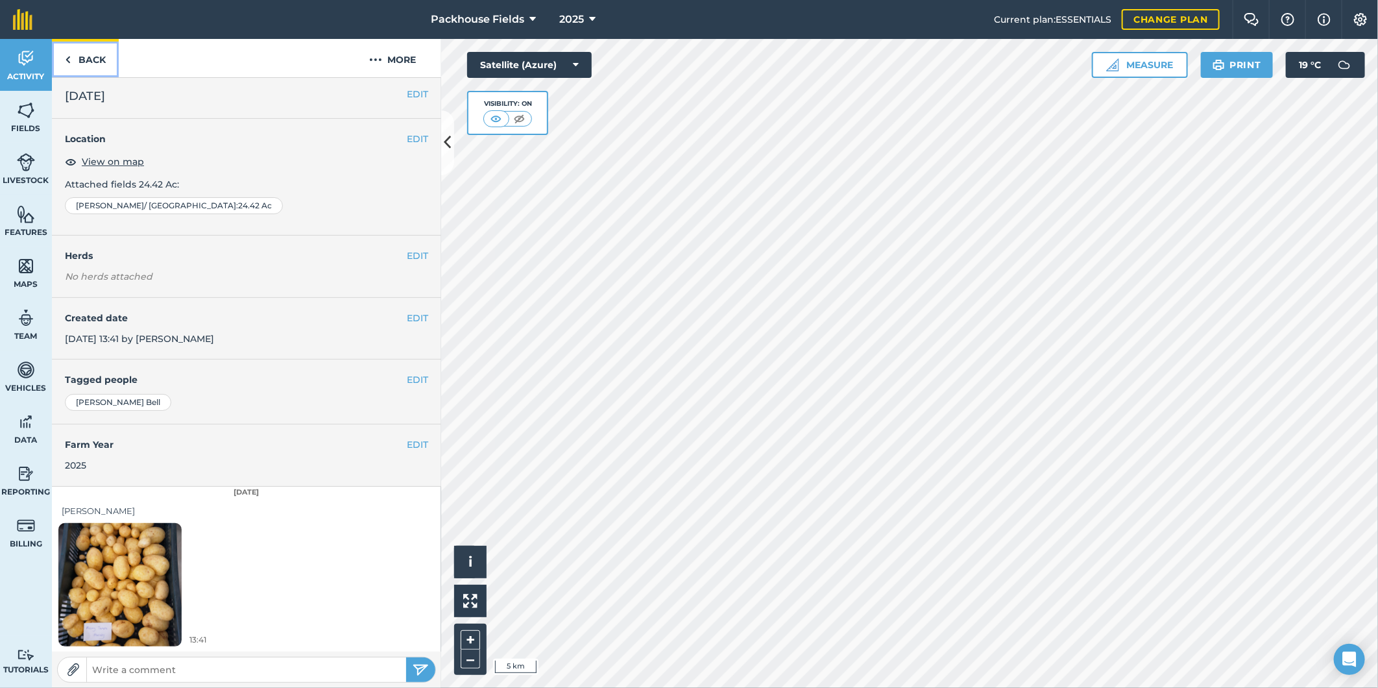
click at [80, 55] on link "Back" at bounding box center [85, 58] width 67 height 38
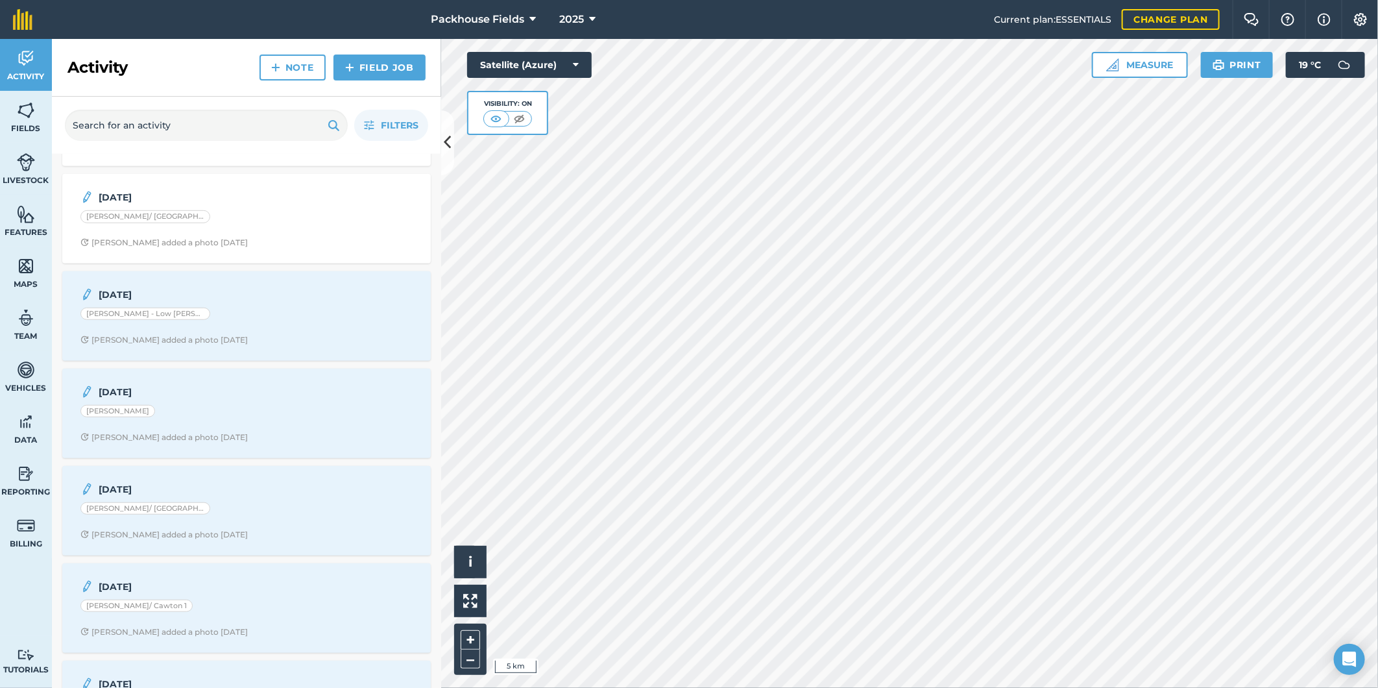
scroll to position [576, 0]
click at [221, 309] on div "[PERSON_NAME] - Low [PERSON_NAME]" at bounding box center [246, 312] width 332 height 17
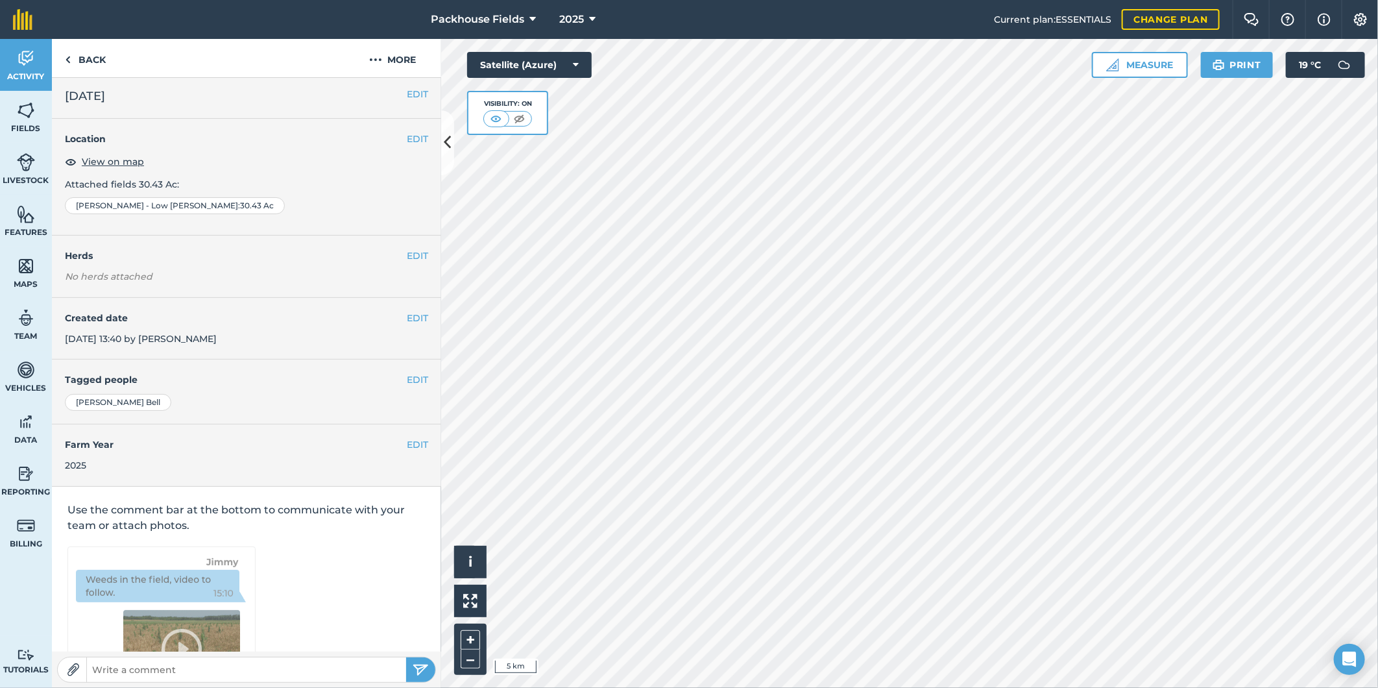
scroll to position [4, 0]
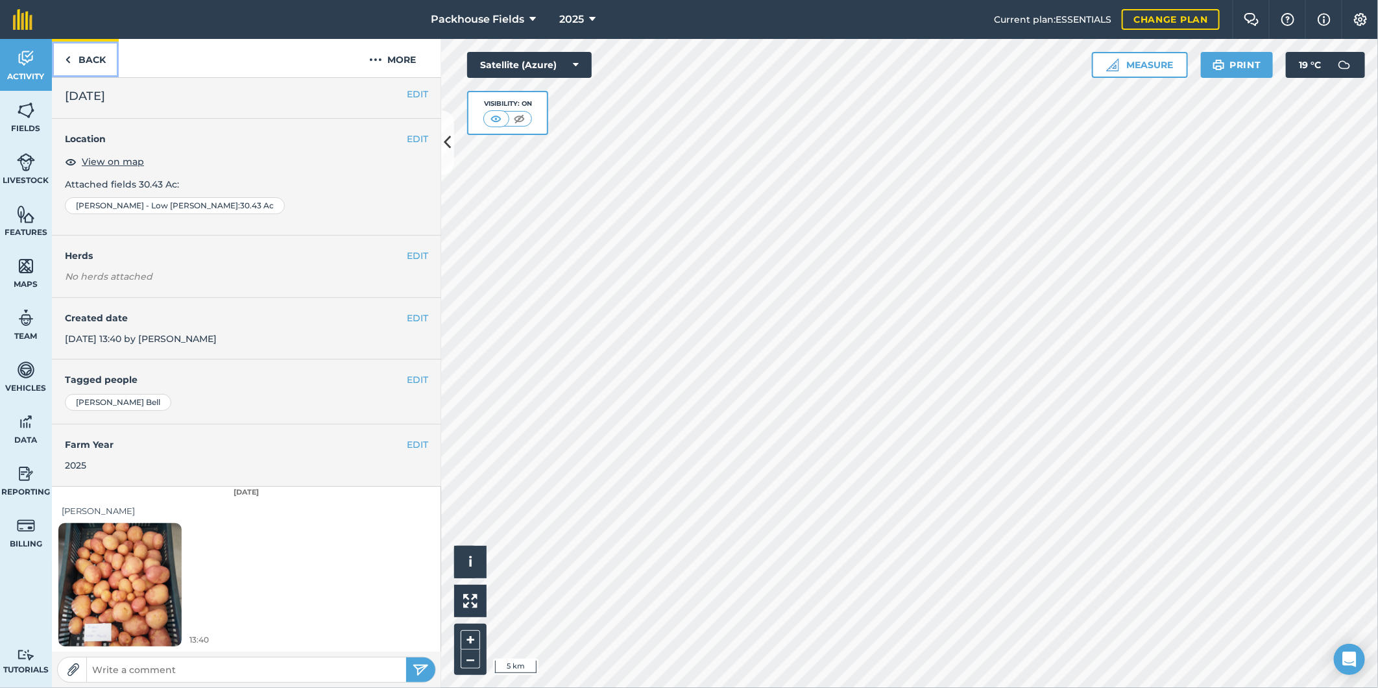
click at [84, 44] on link "Back" at bounding box center [85, 58] width 67 height 38
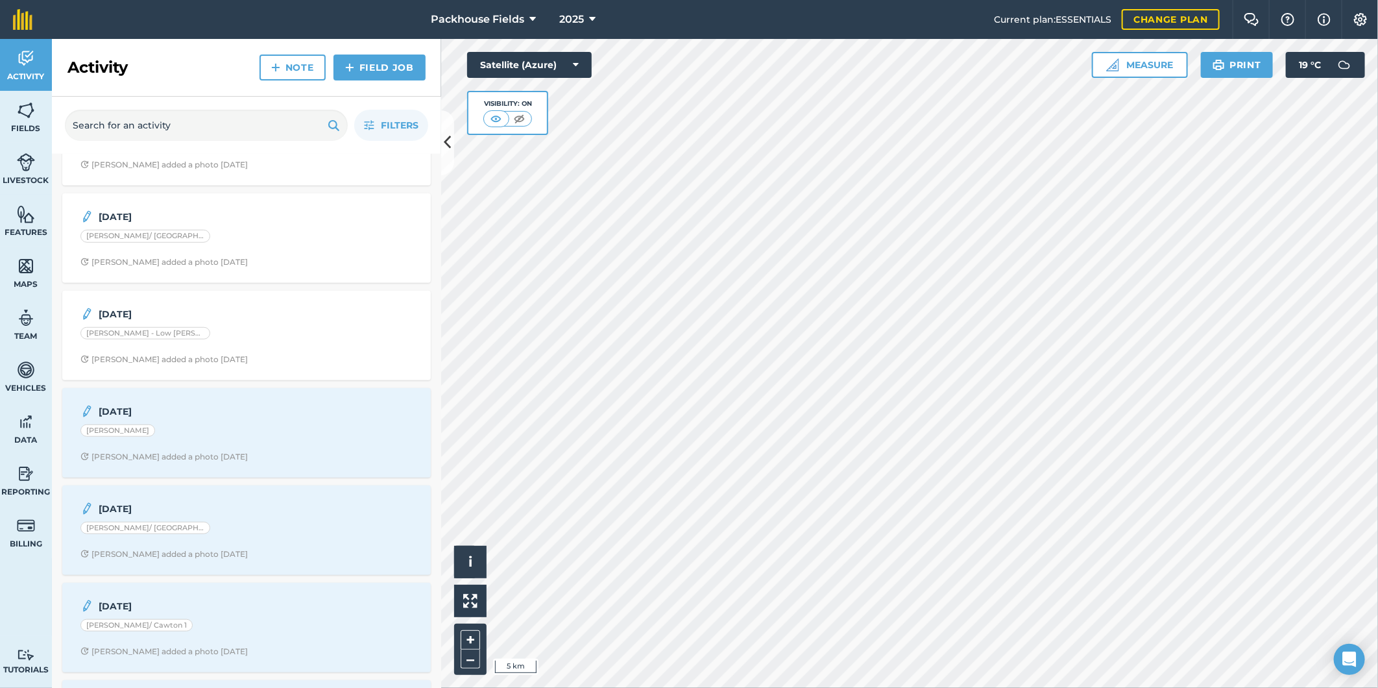
scroll to position [600, 0]
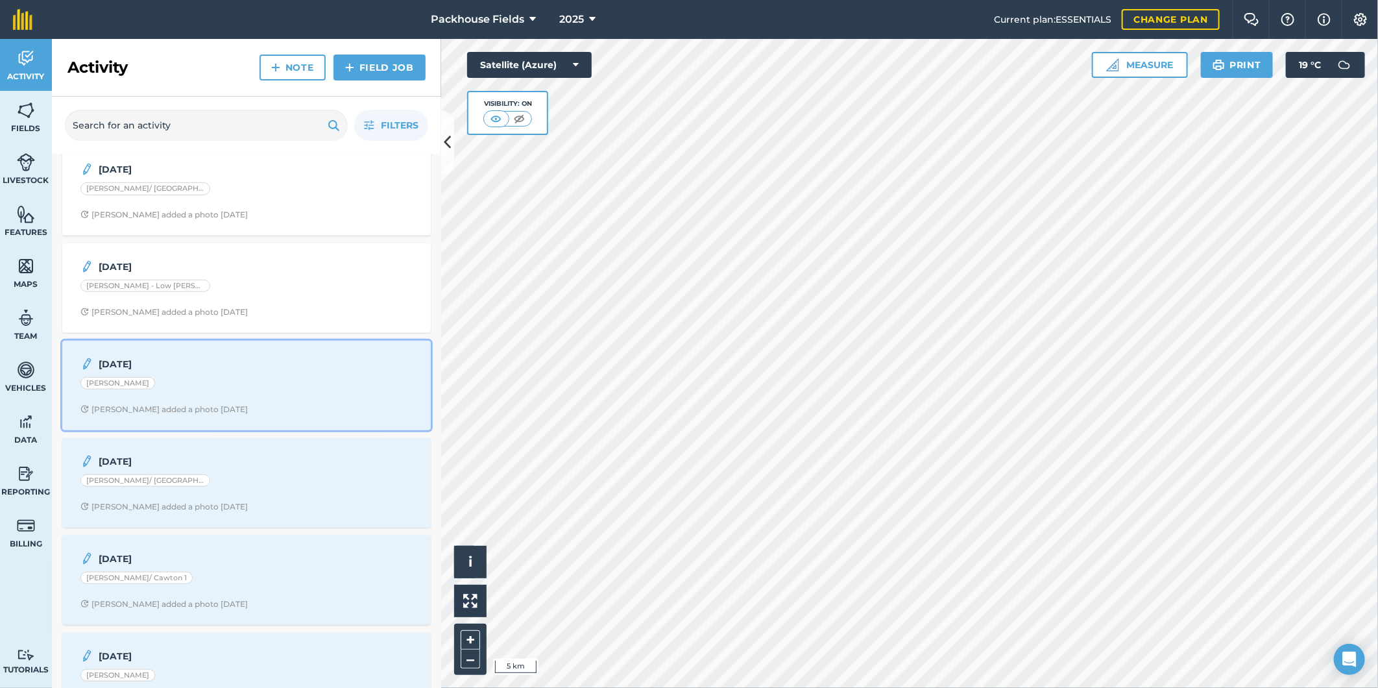
click at [264, 371] on strong "[DATE]" at bounding box center [202, 364] width 206 height 14
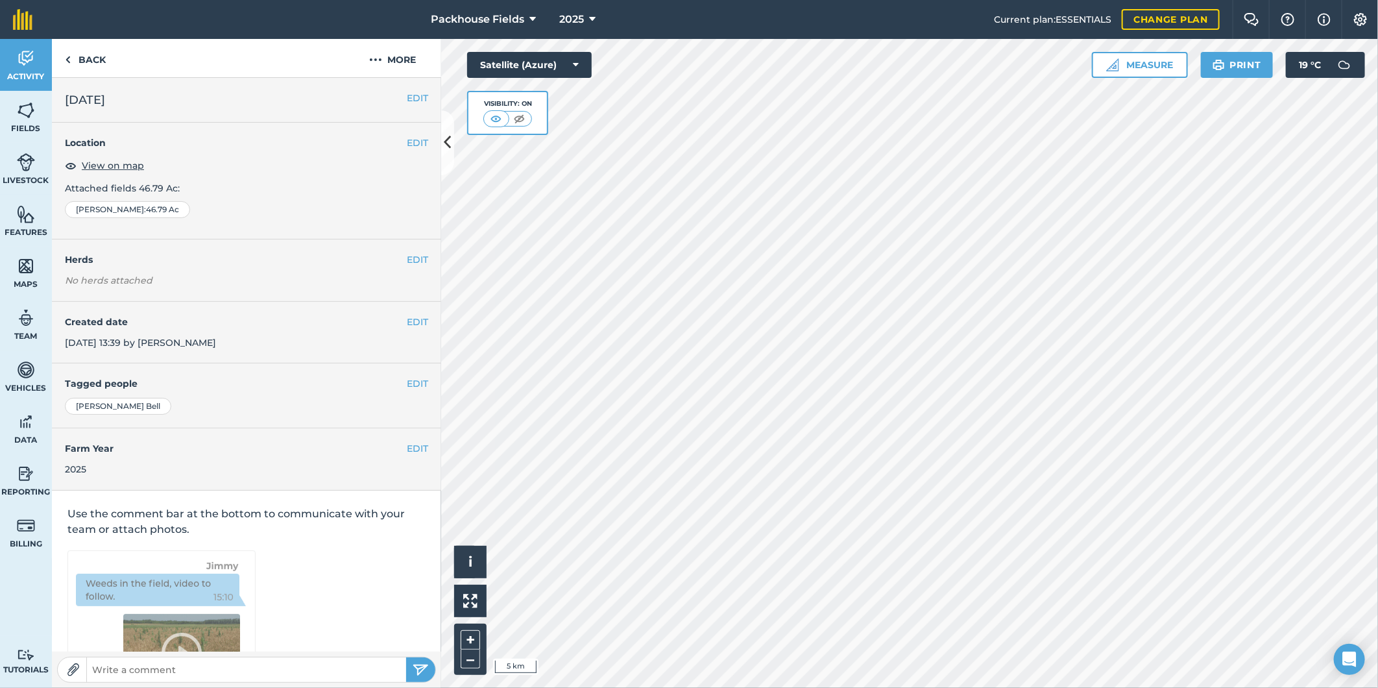
scroll to position [4, 0]
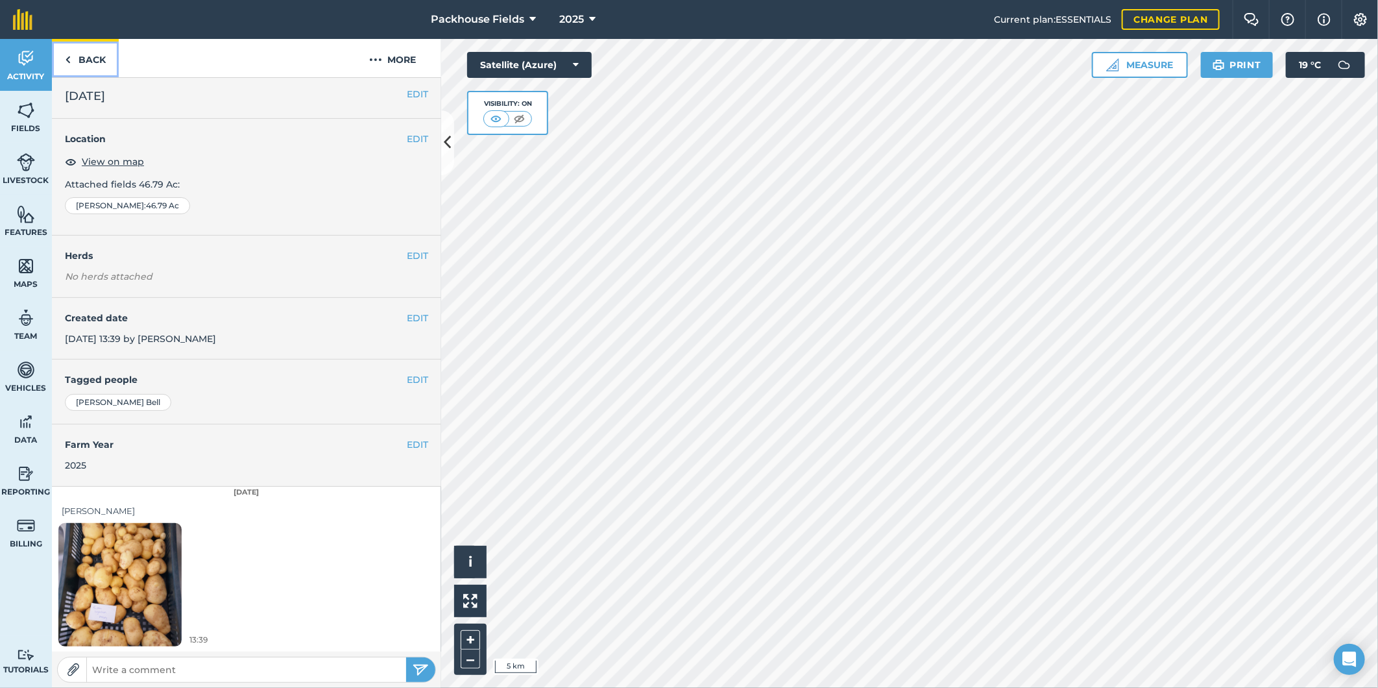
click at [67, 54] on img at bounding box center [68, 60] width 6 height 16
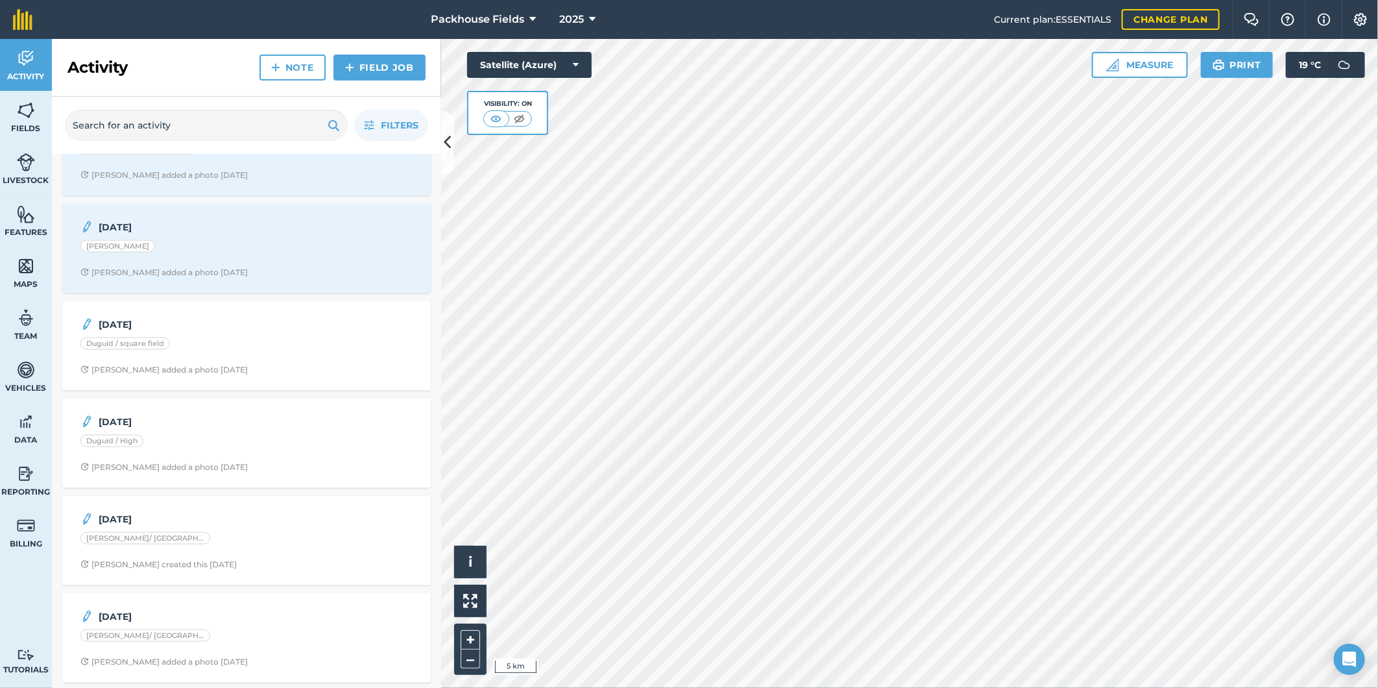
scroll to position [1009, 0]
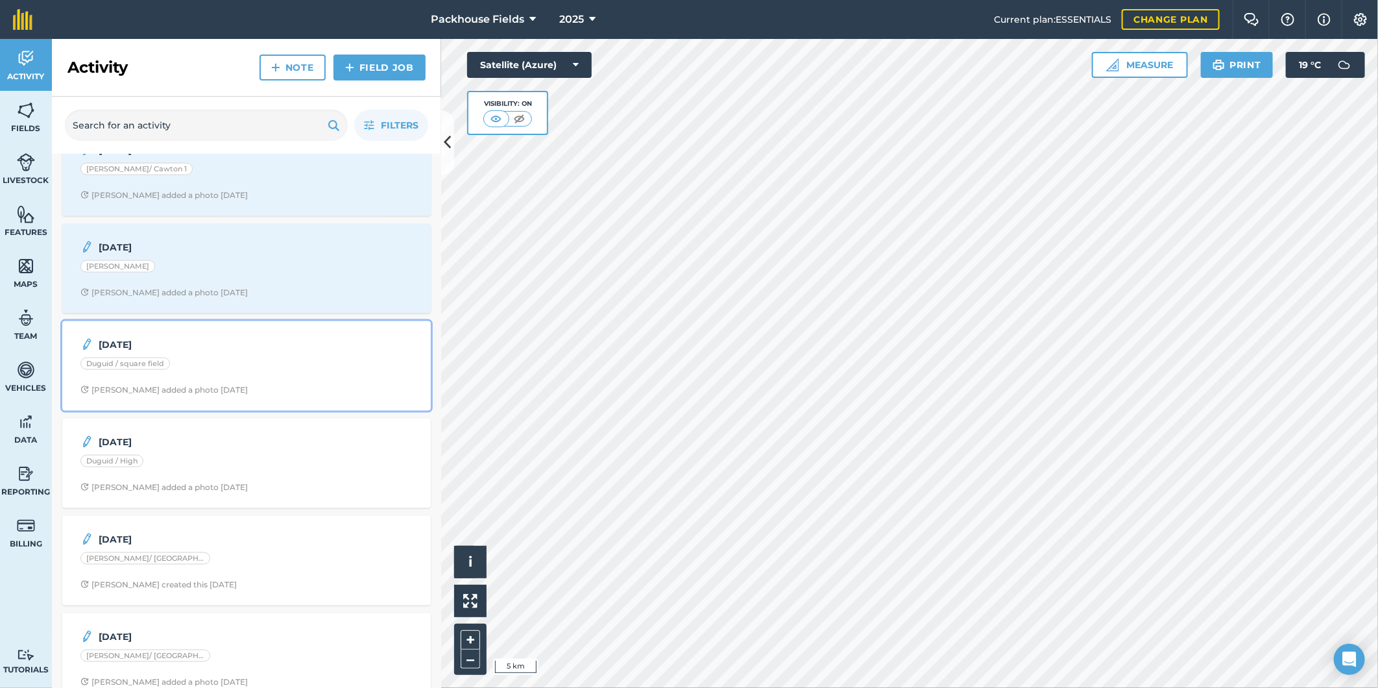
click at [218, 370] on div "Duguid / square field" at bounding box center [246, 365] width 332 height 17
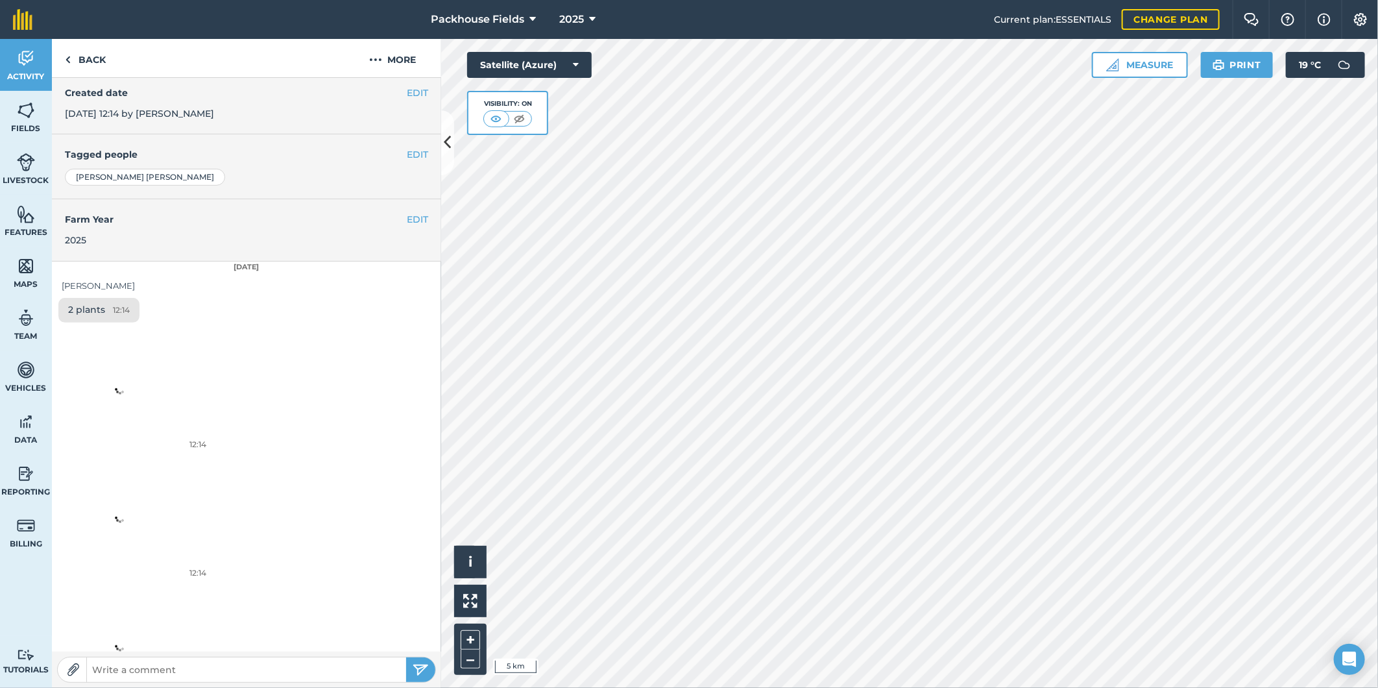
scroll to position [291, 0]
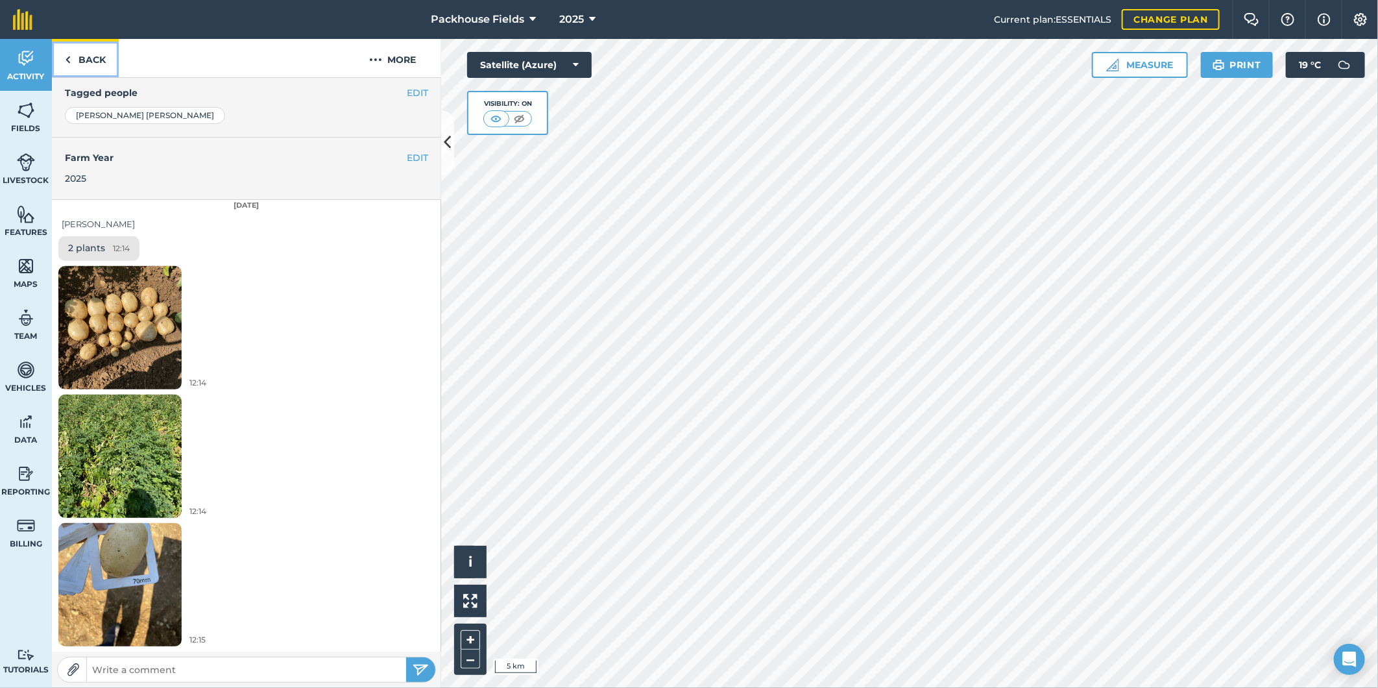
click at [86, 50] on link "Back" at bounding box center [85, 58] width 67 height 38
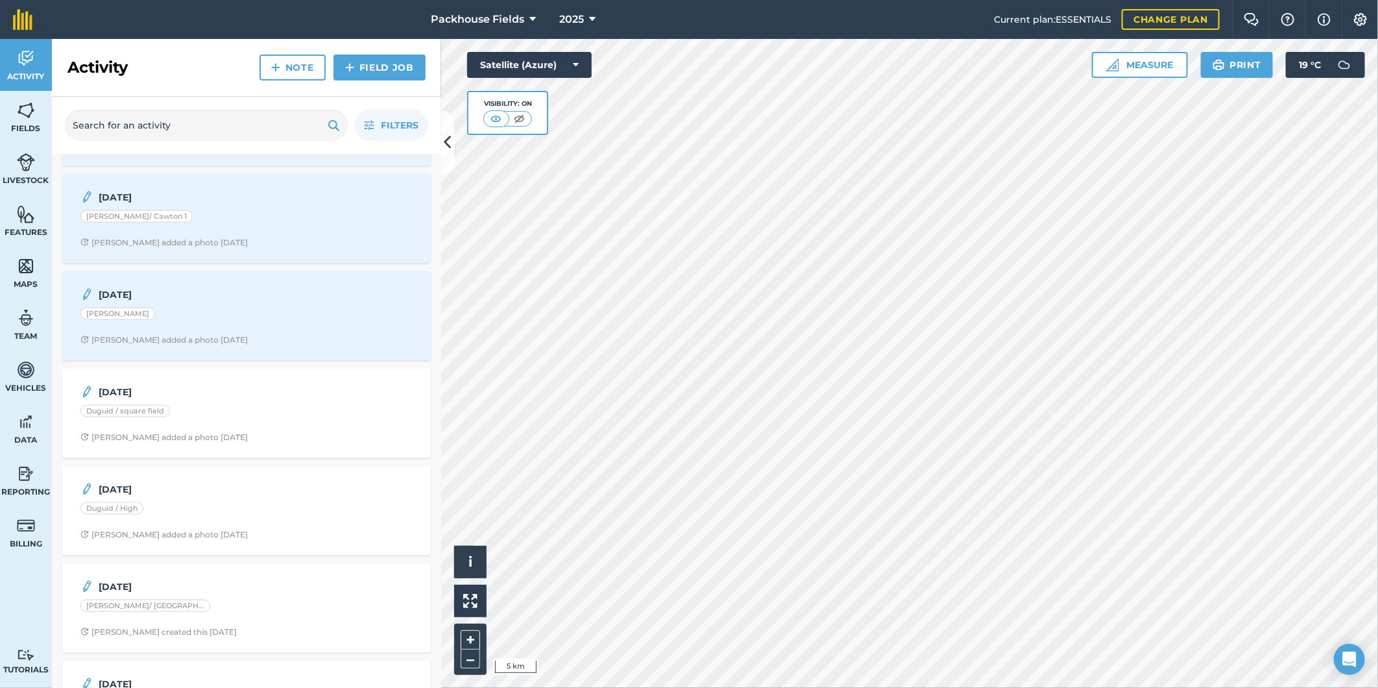
scroll to position [985, 0]
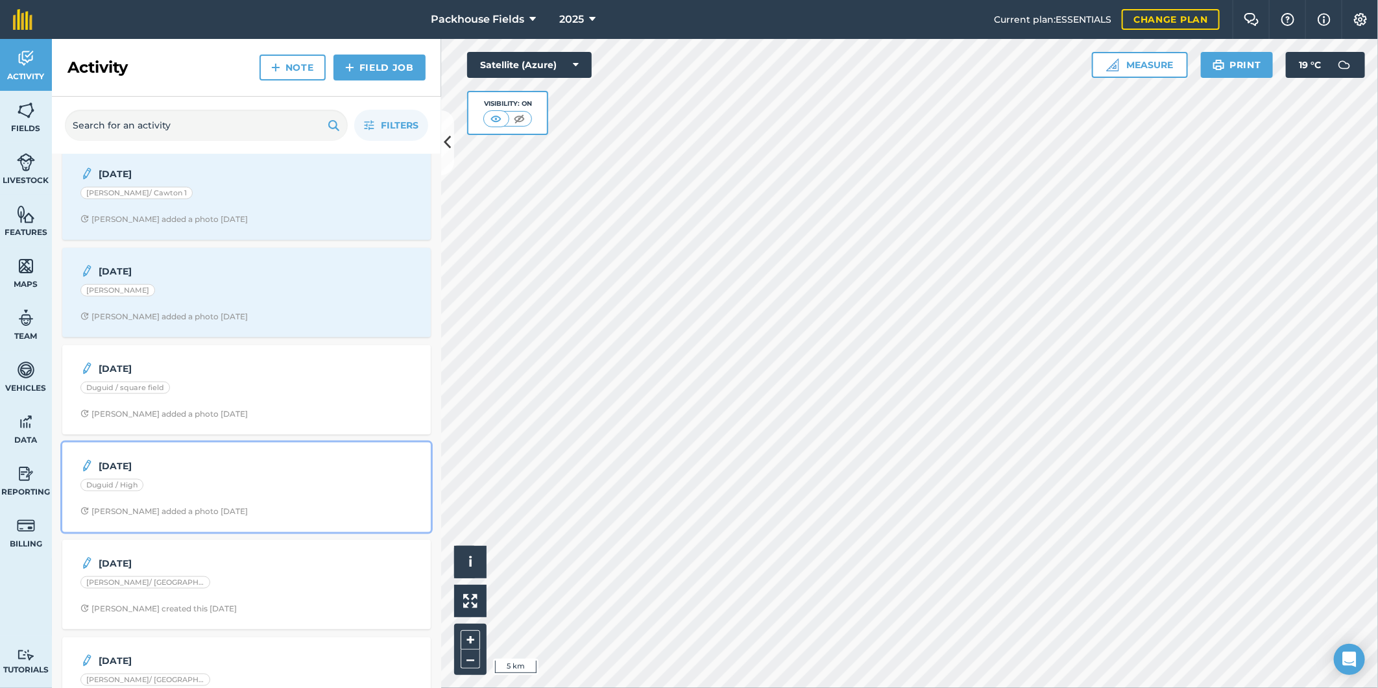
click at [195, 484] on div "Duguid / High" at bounding box center [246, 487] width 332 height 17
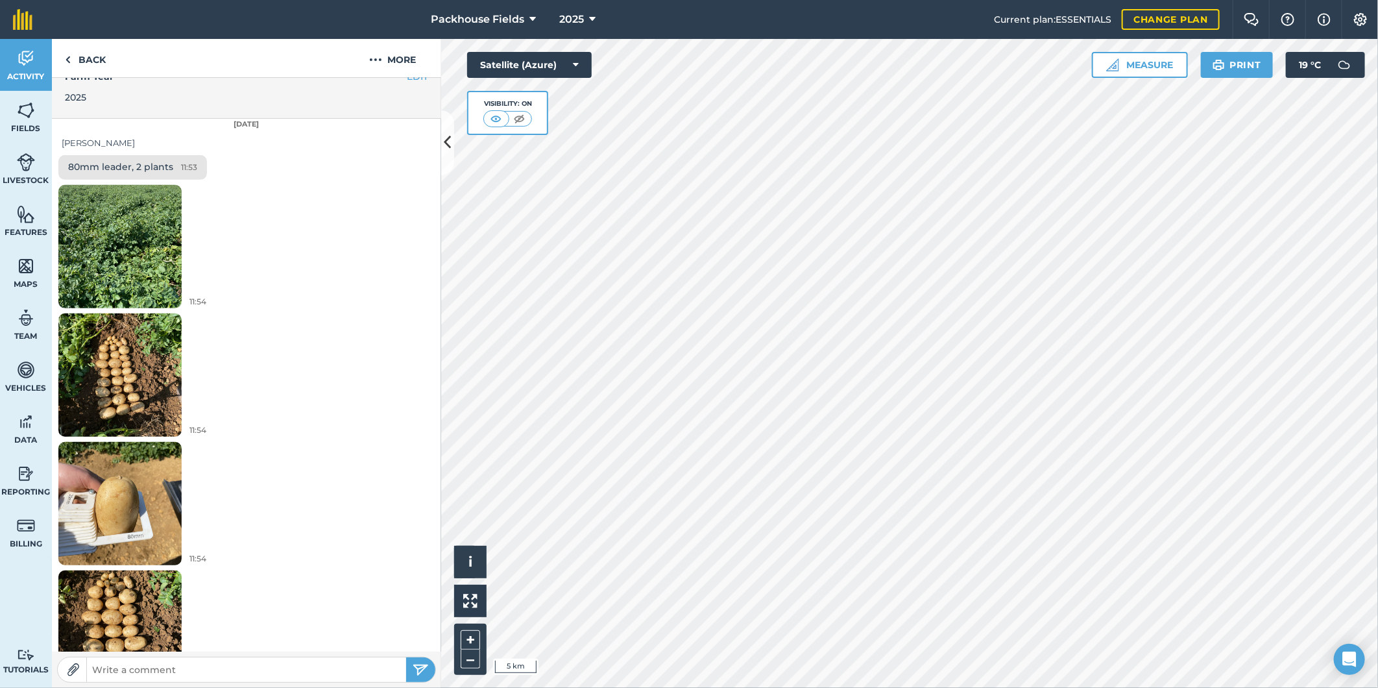
scroll to position [384, 0]
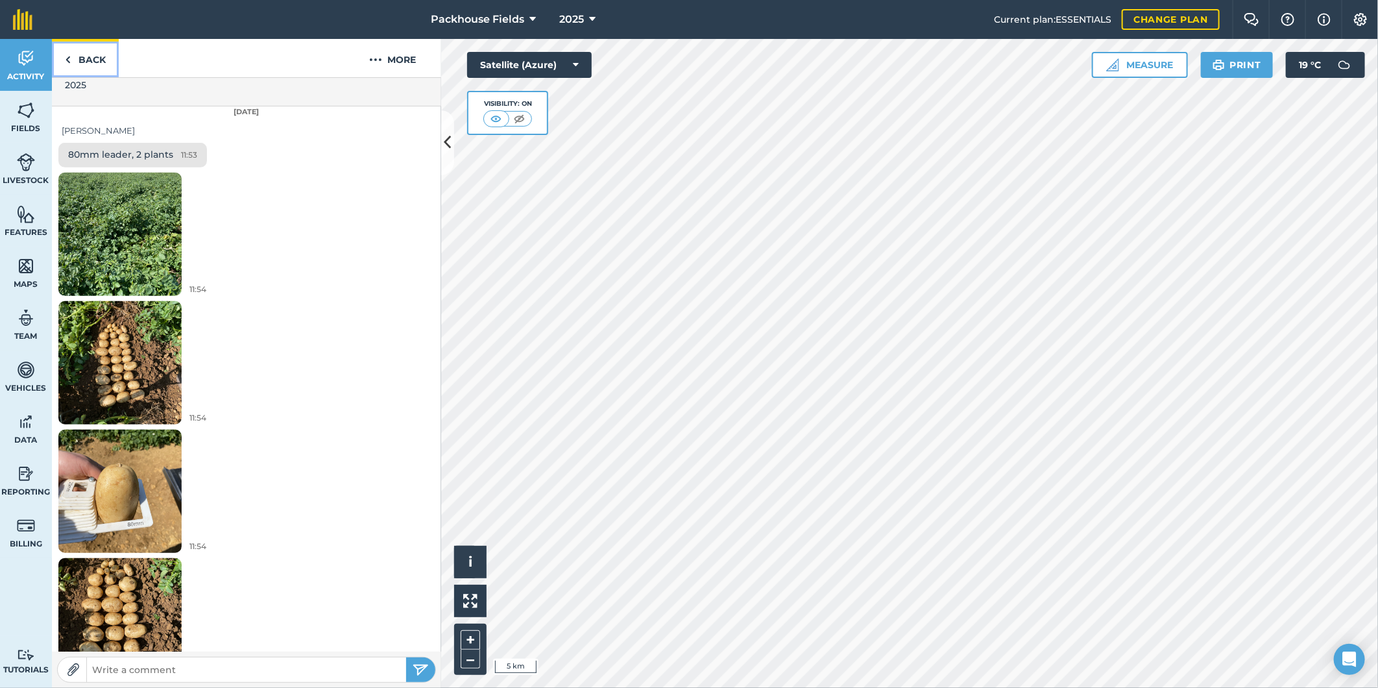
click at [101, 60] on link "Back" at bounding box center [85, 58] width 67 height 38
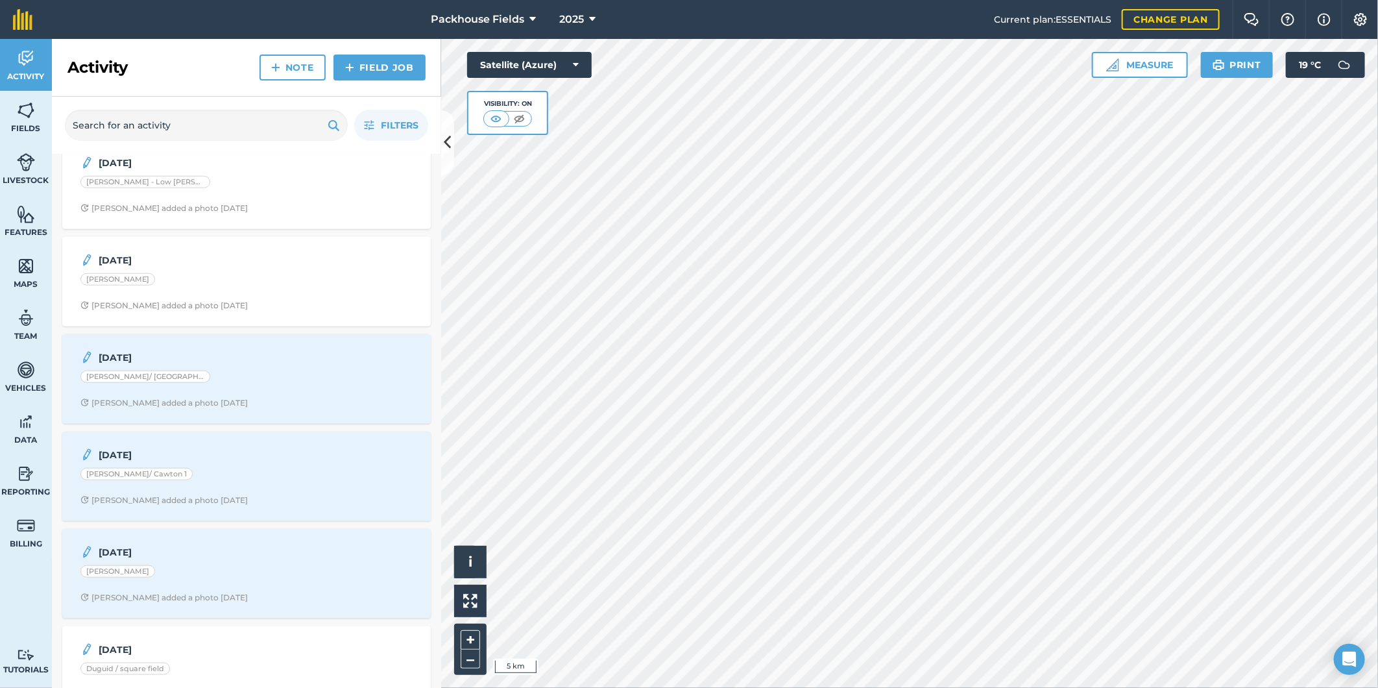
scroll to position [769, 0]
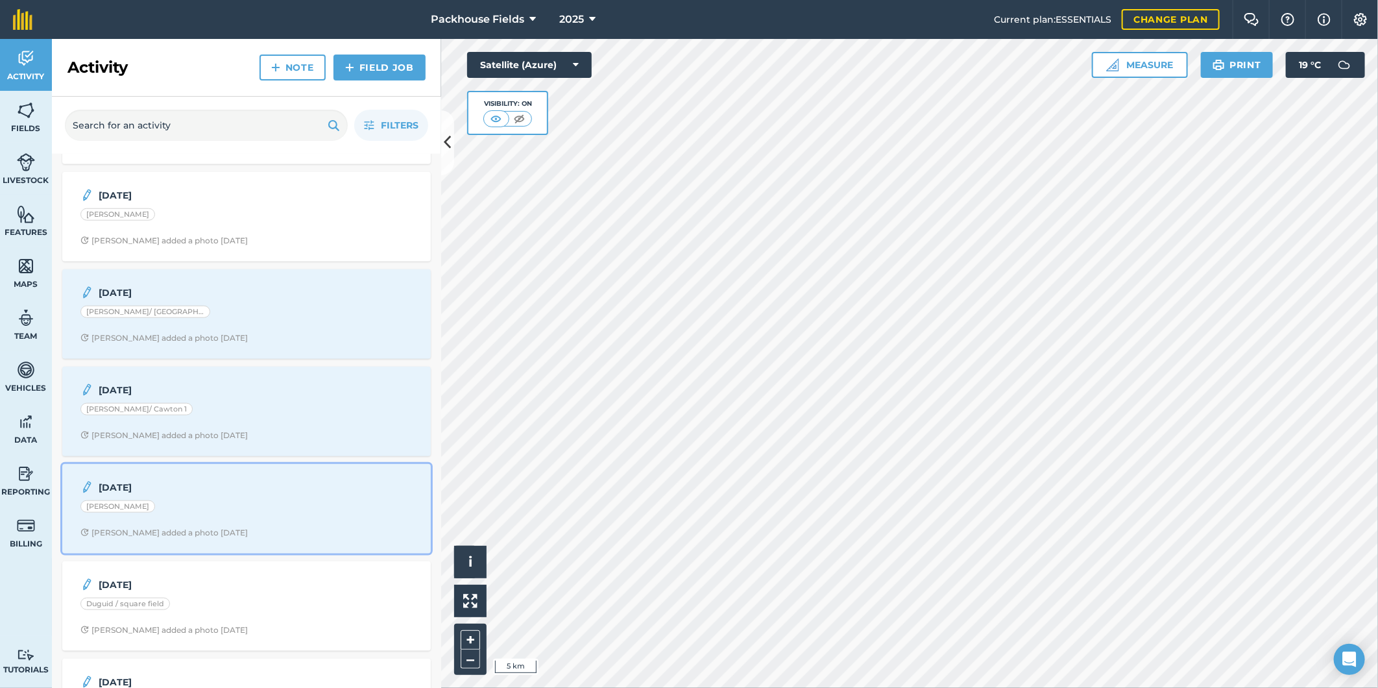
click at [259, 495] on div "[DATE]" at bounding box center [246, 487] width 332 height 16
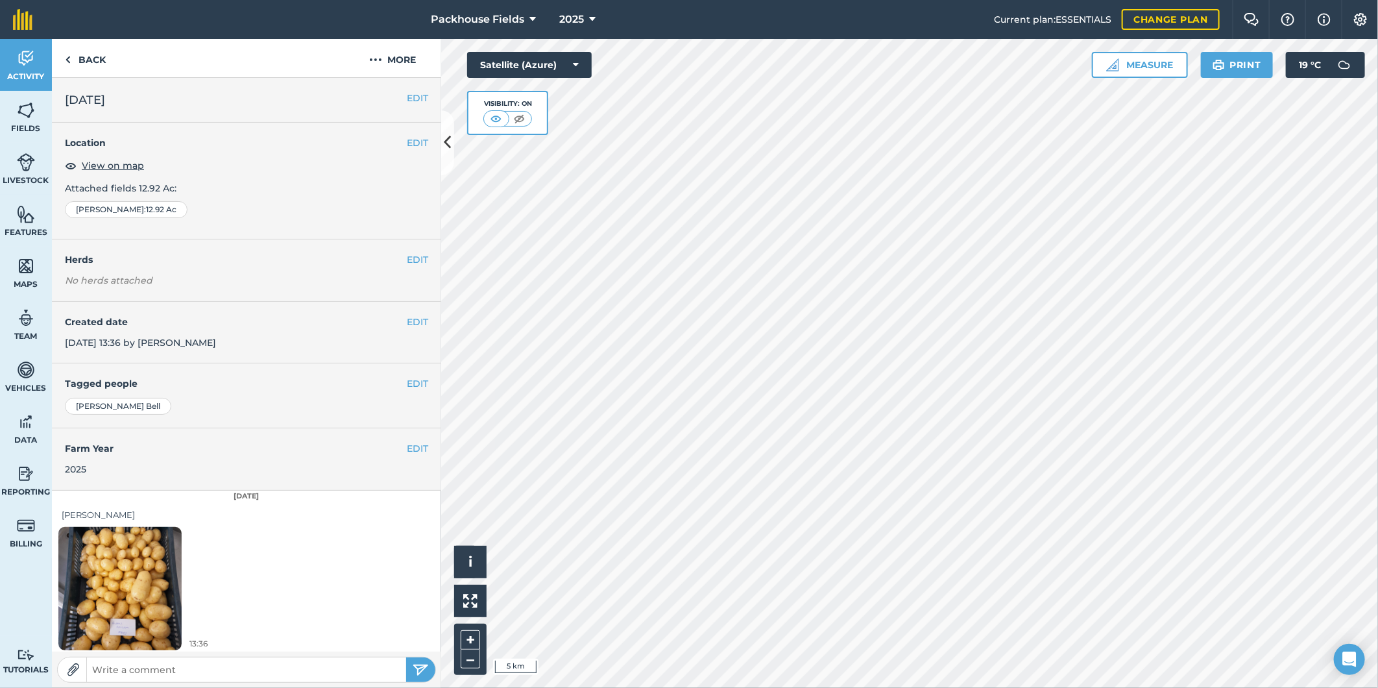
click at [154, 588] on img at bounding box center [119, 588] width 123 height 164
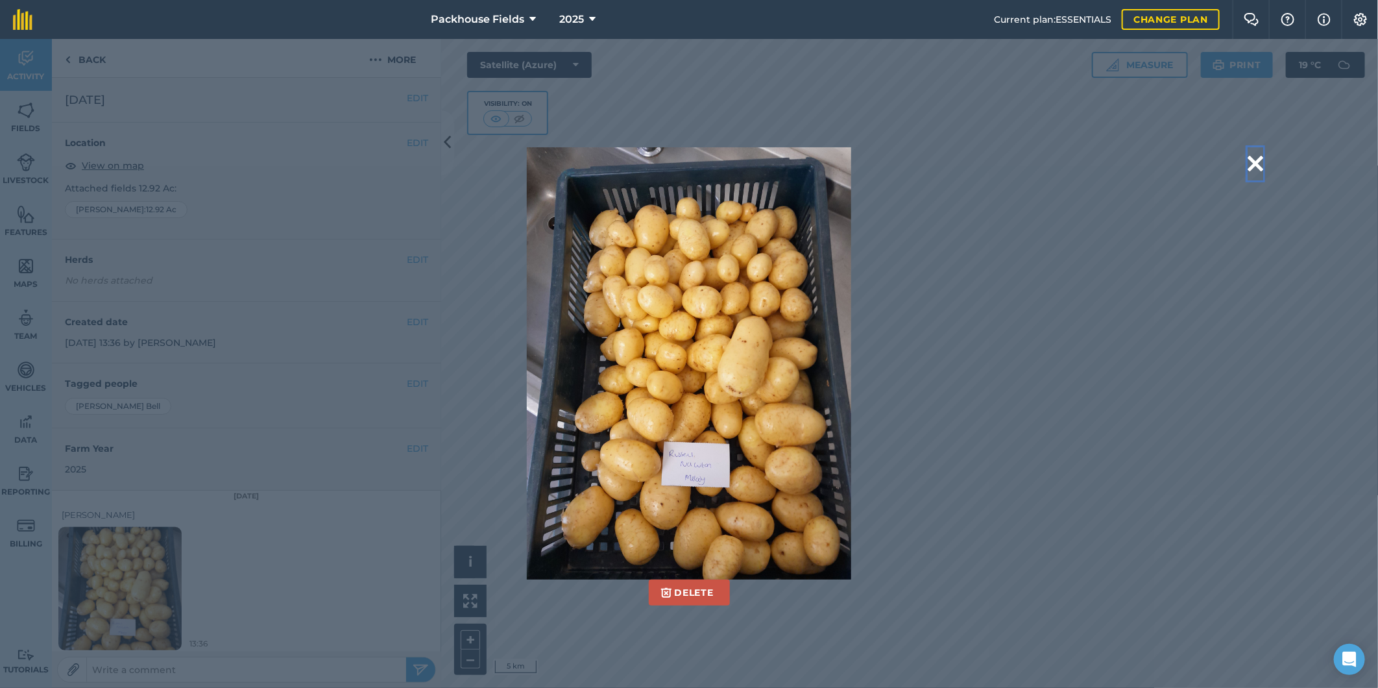
click at [1254, 160] on button at bounding box center [1256, 163] width 16 height 33
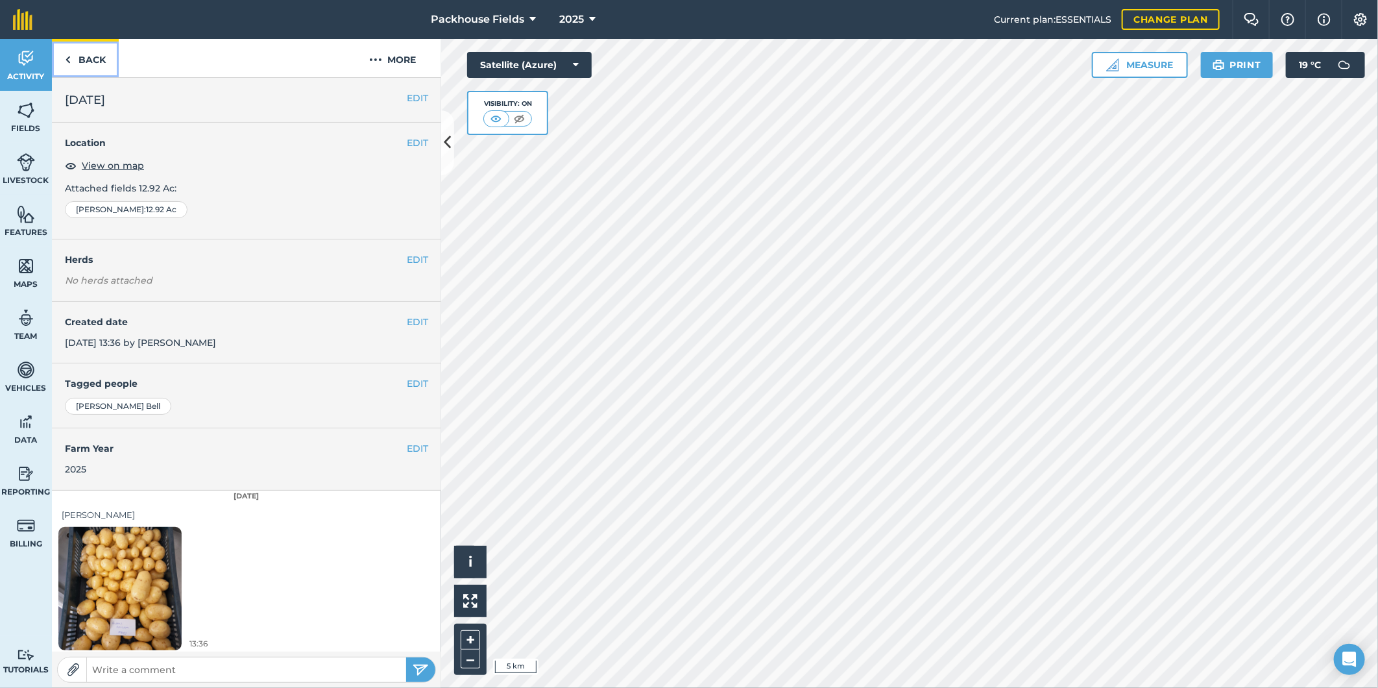
click at [66, 64] on img at bounding box center [68, 60] width 6 height 16
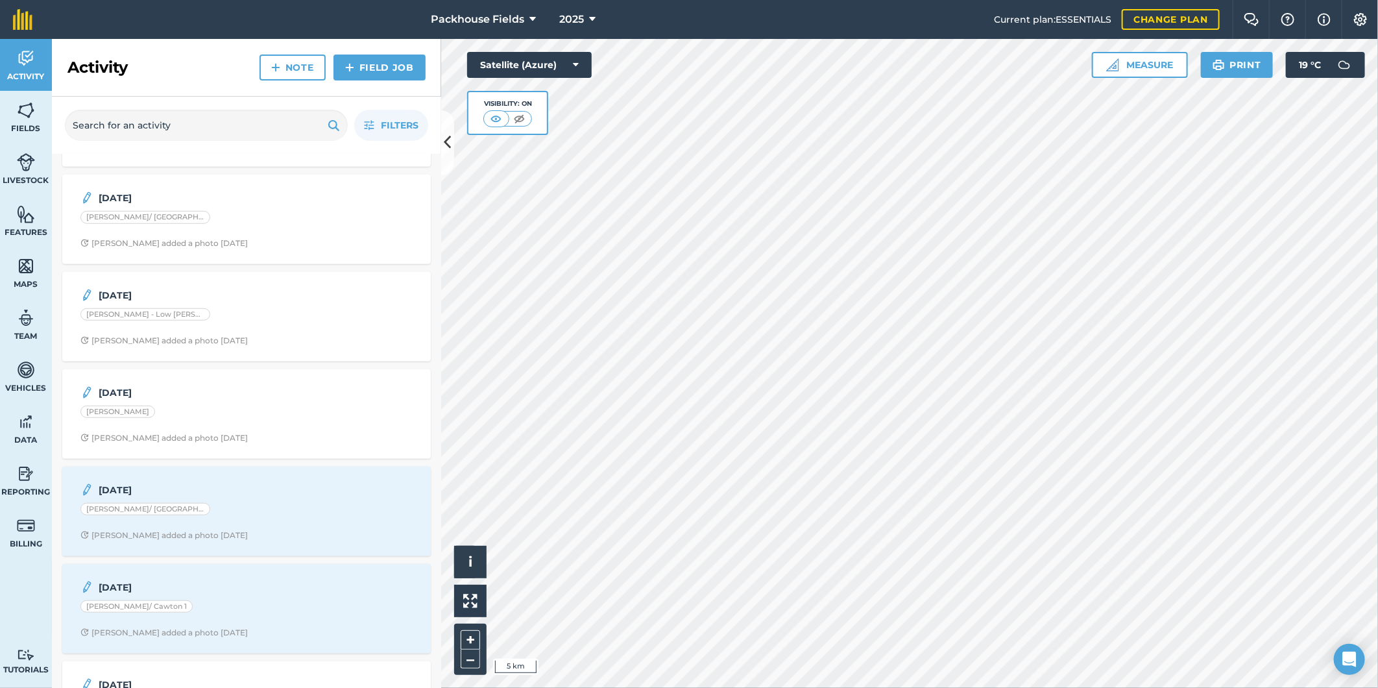
scroll to position [576, 0]
click at [263, 431] on span "[PERSON_NAME] added a photo [DATE]" at bounding box center [246, 433] width 332 height 10
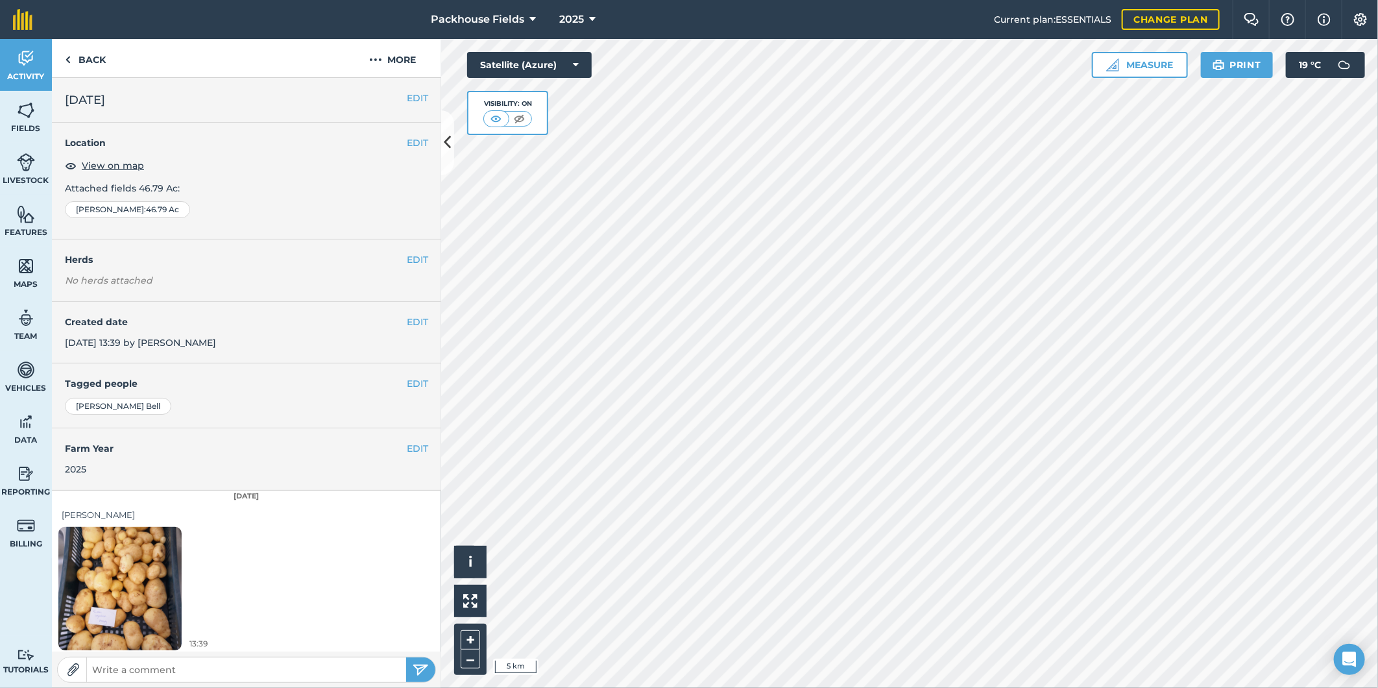
scroll to position [4, 0]
click at [143, 573] on img at bounding box center [119, 584] width 123 height 164
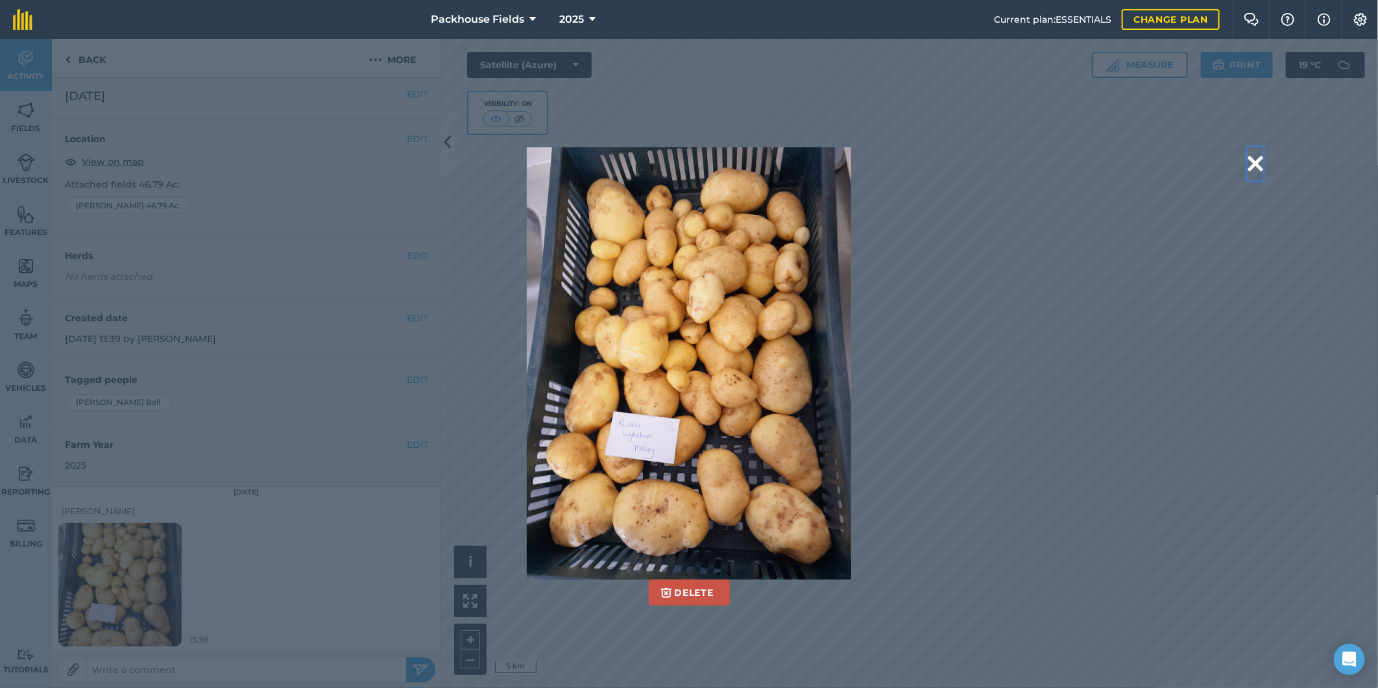
click at [1255, 165] on button at bounding box center [1256, 163] width 16 height 33
